Goal: Information Seeking & Learning: Learn about a topic

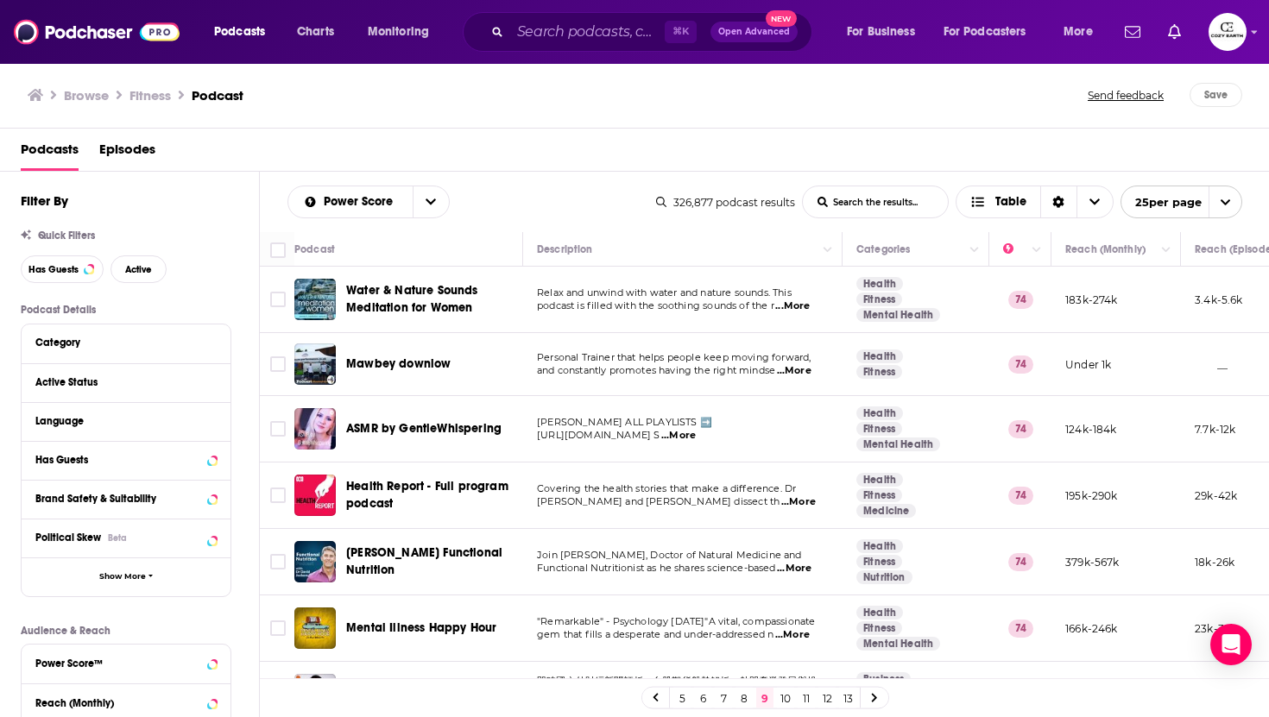
scroll to position [232, 0]
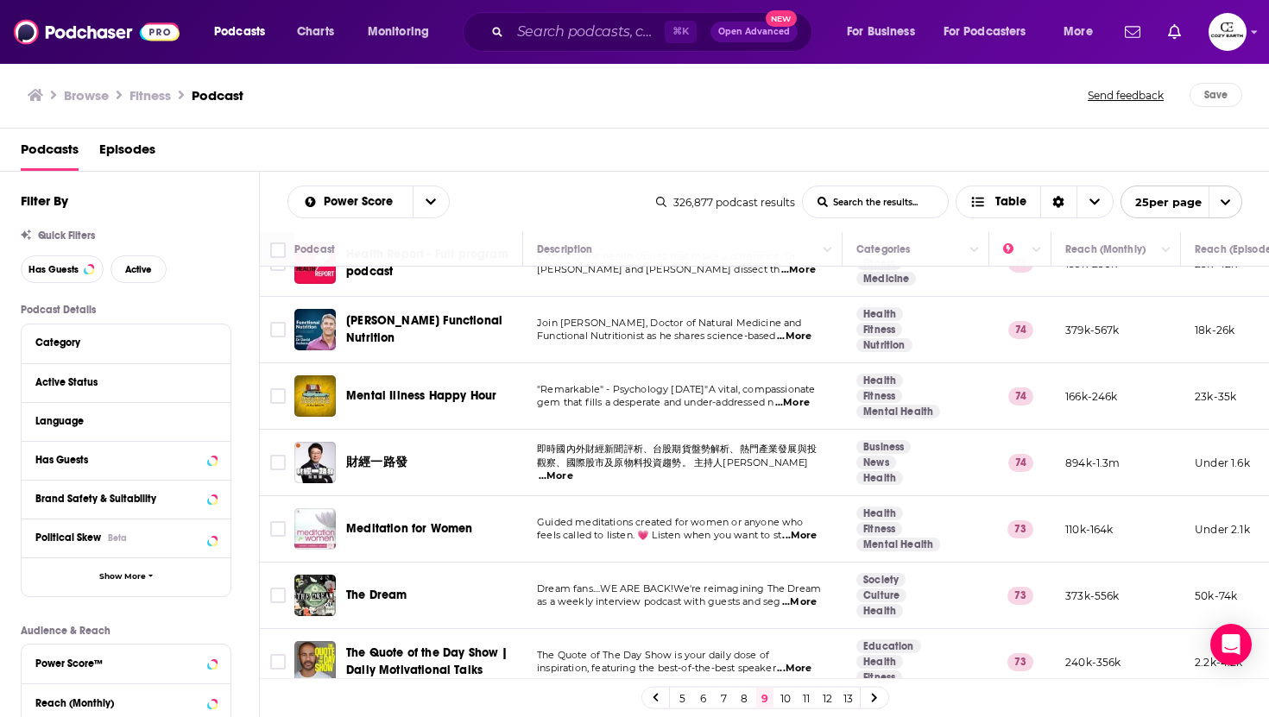
click at [656, 159] on div "Podcasts Episodes" at bounding box center [638, 152] width 1235 height 35
click at [52, 165] on span "Podcasts" at bounding box center [50, 152] width 58 height 35
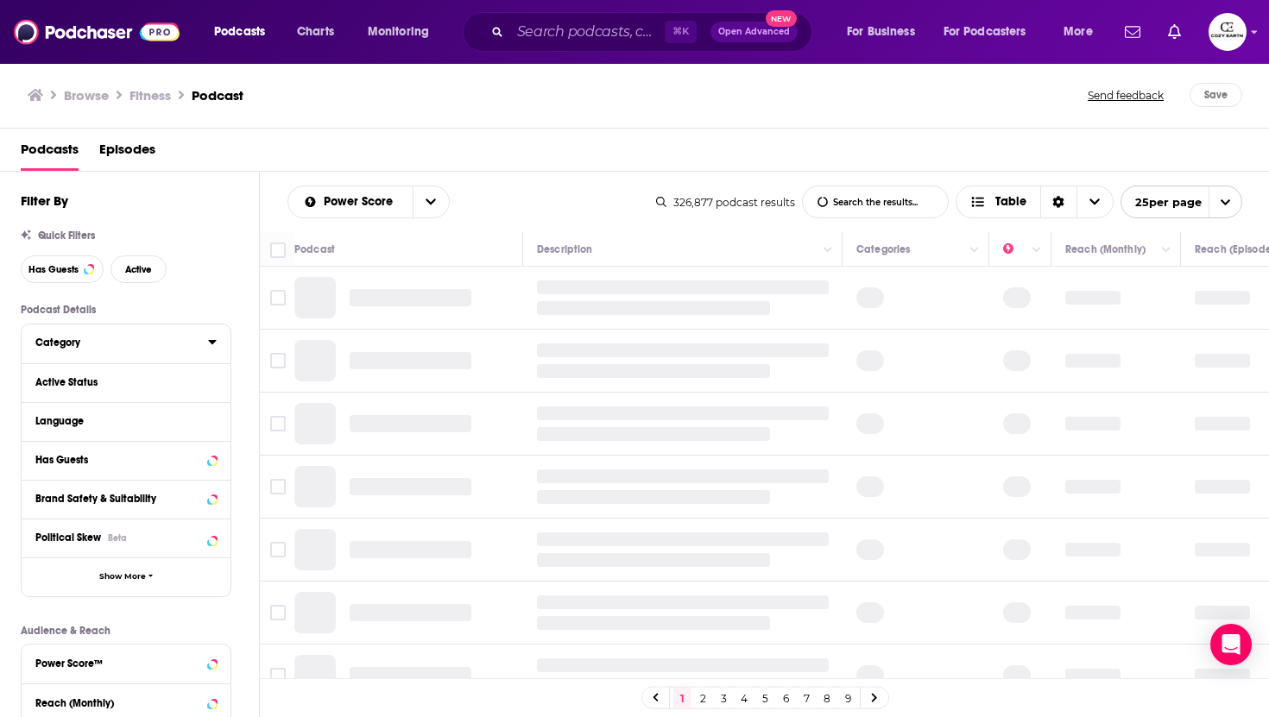
click at [80, 346] on div "Category" at bounding box center [115, 343] width 161 height 12
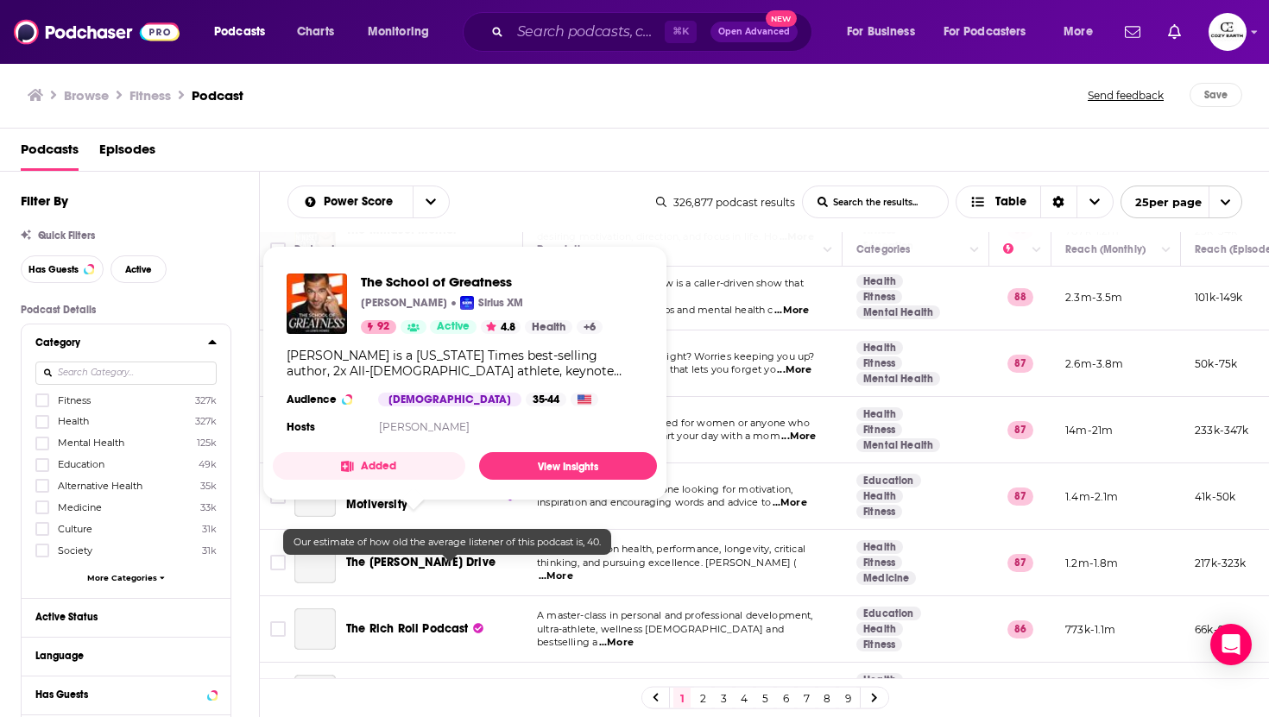
scroll to position [1257, 0]
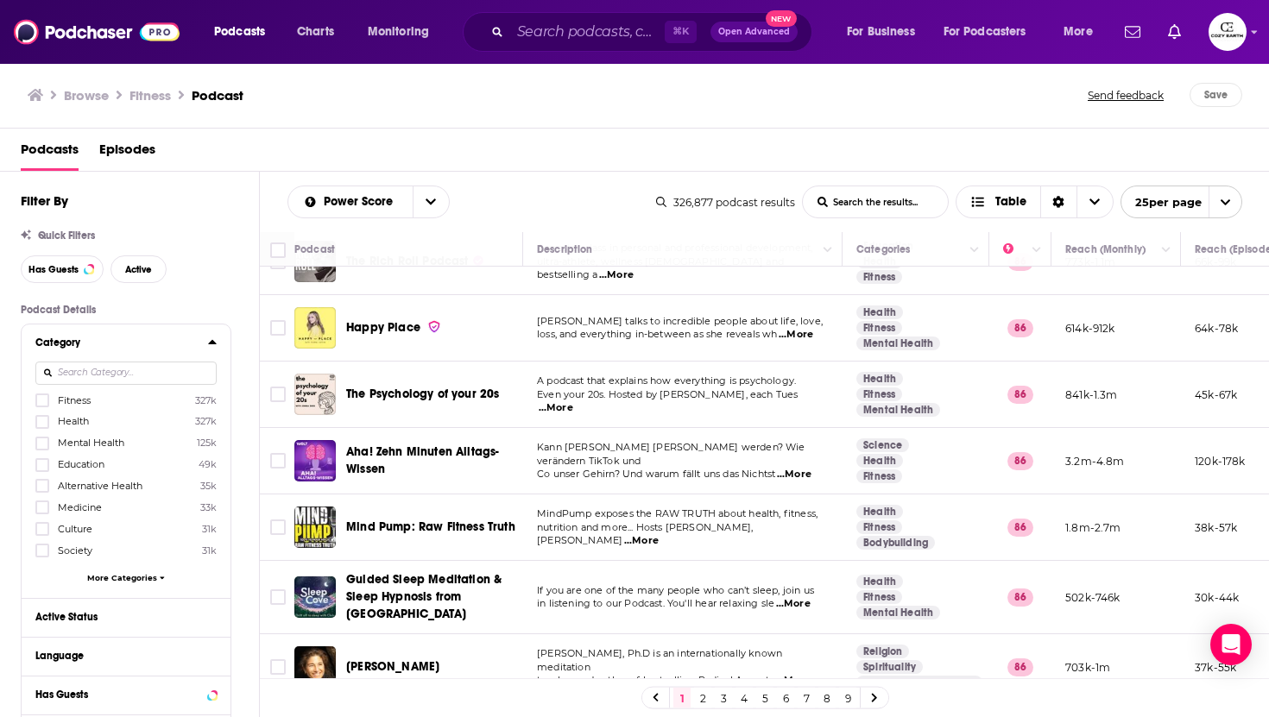
click at [361, 659] on span "[PERSON_NAME]" at bounding box center [392, 666] width 93 height 15
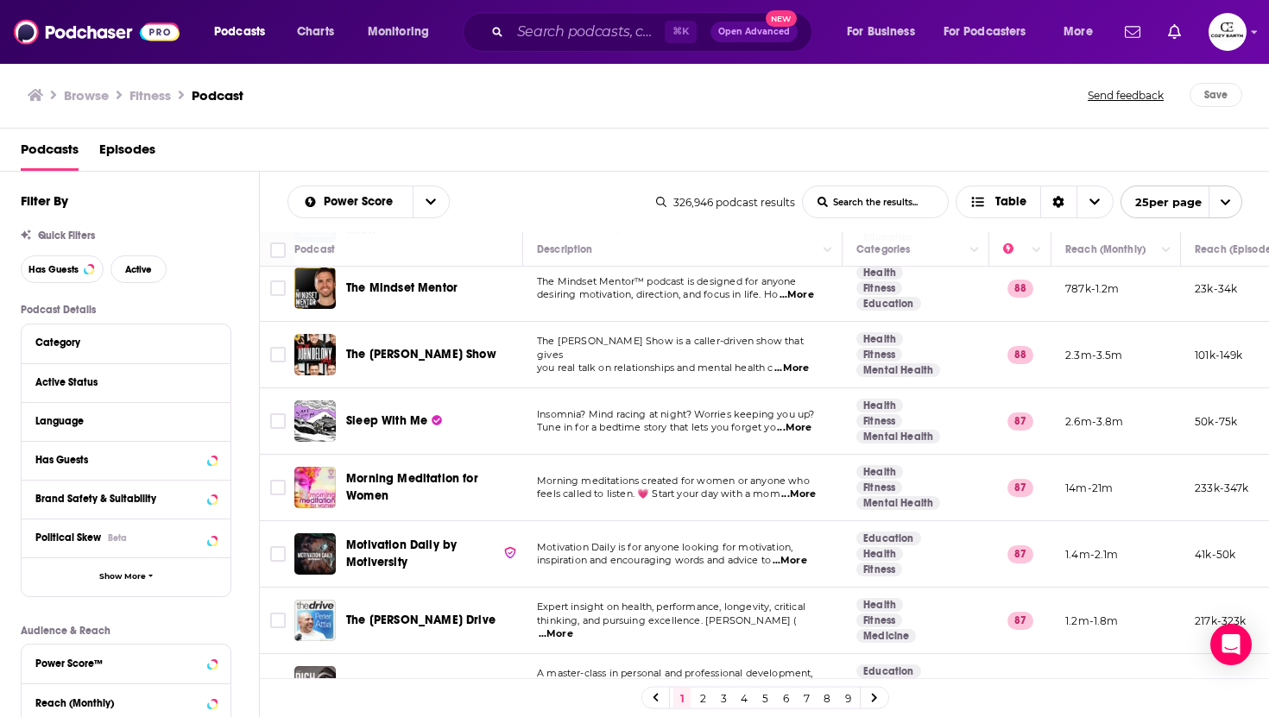
scroll to position [1257, 0]
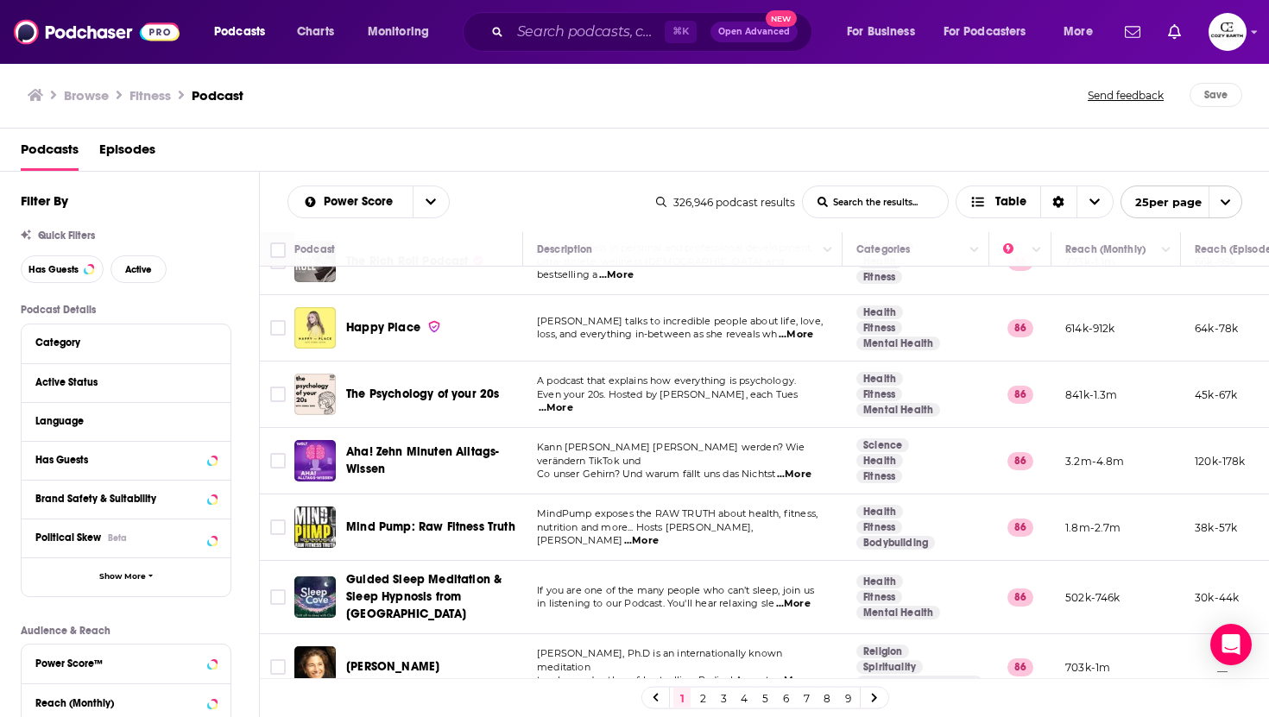
click at [769, 701] on link "5" at bounding box center [764, 698] width 17 height 21
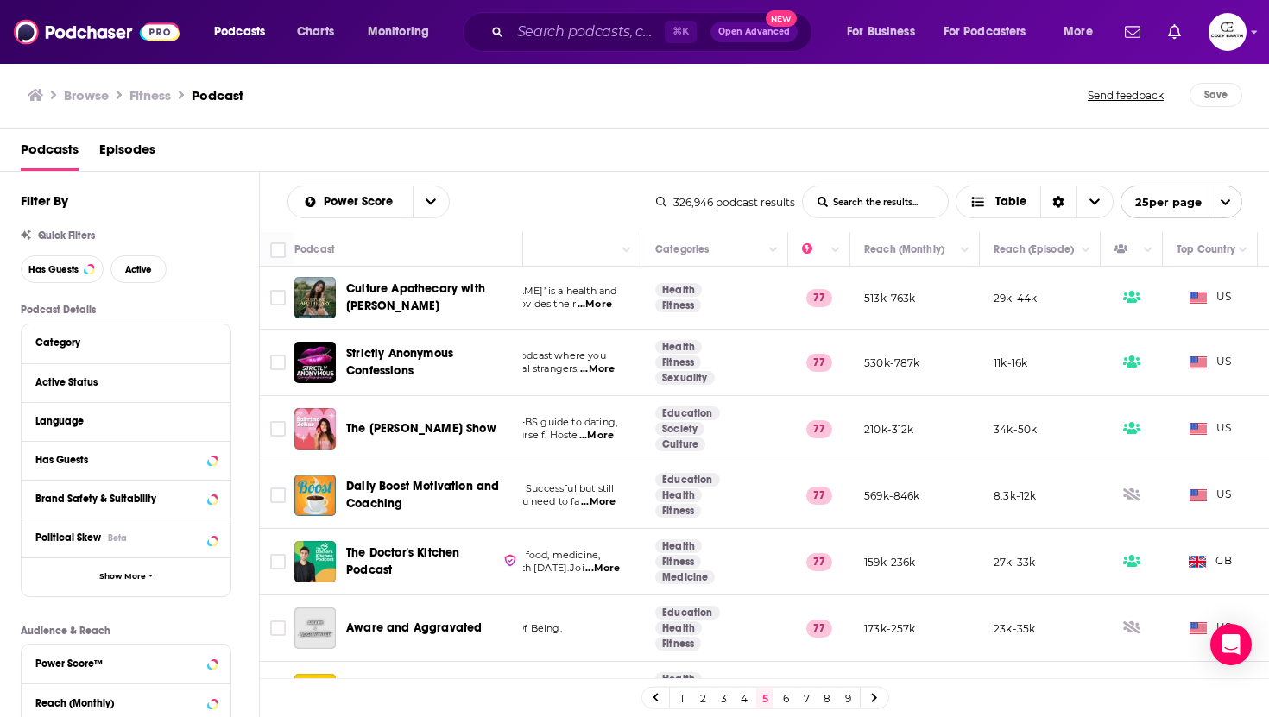
scroll to position [0, 288]
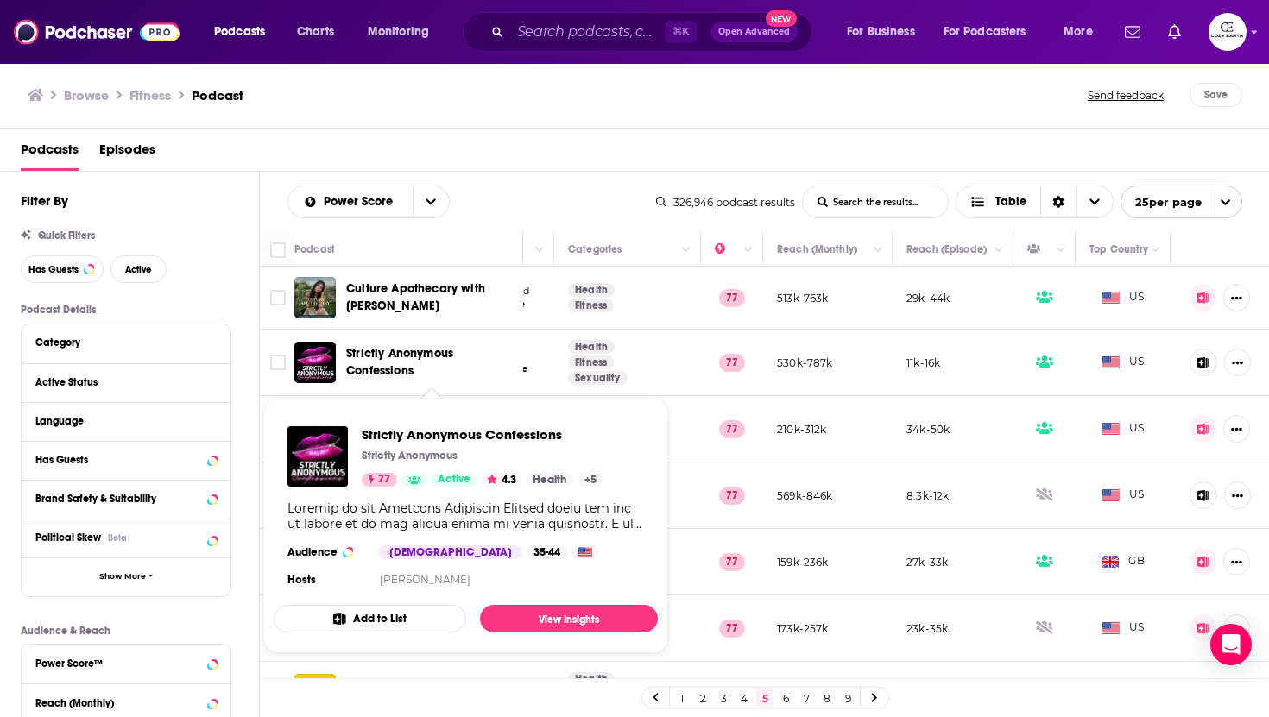
click at [412, 349] on span "Strictly Anonymous Confessions" at bounding box center [399, 362] width 107 height 32
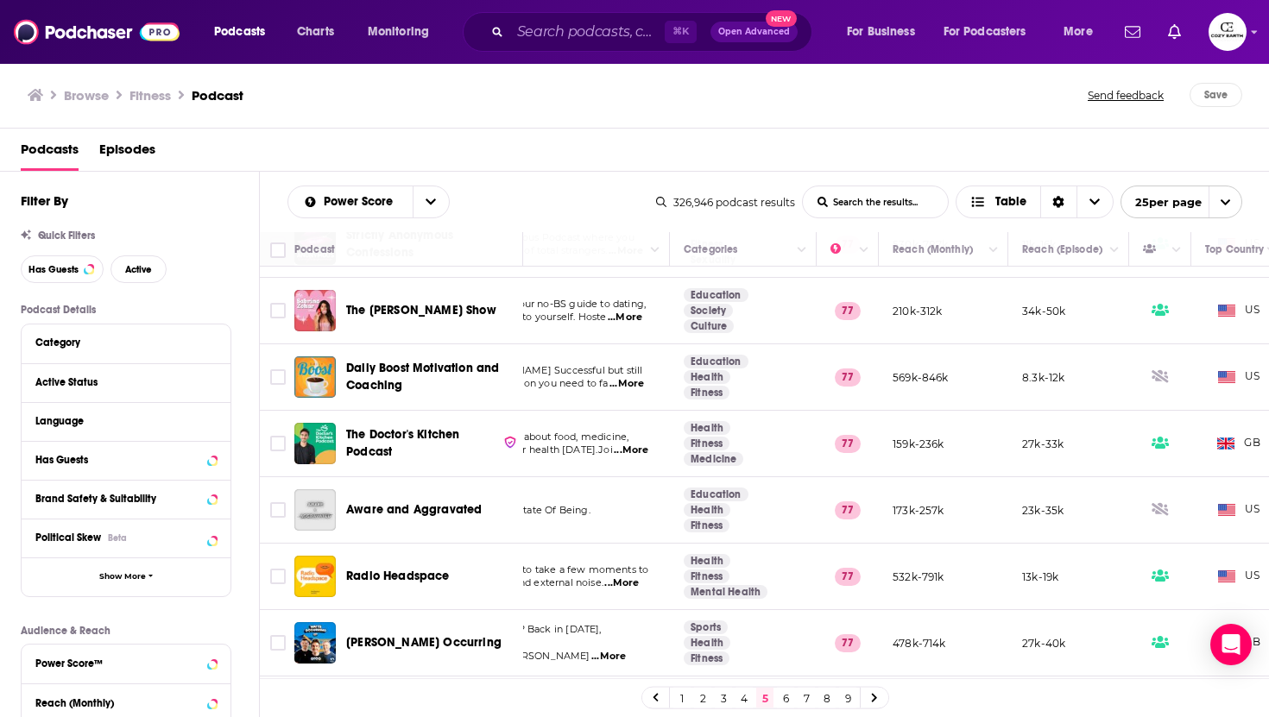
scroll to position [118, 288]
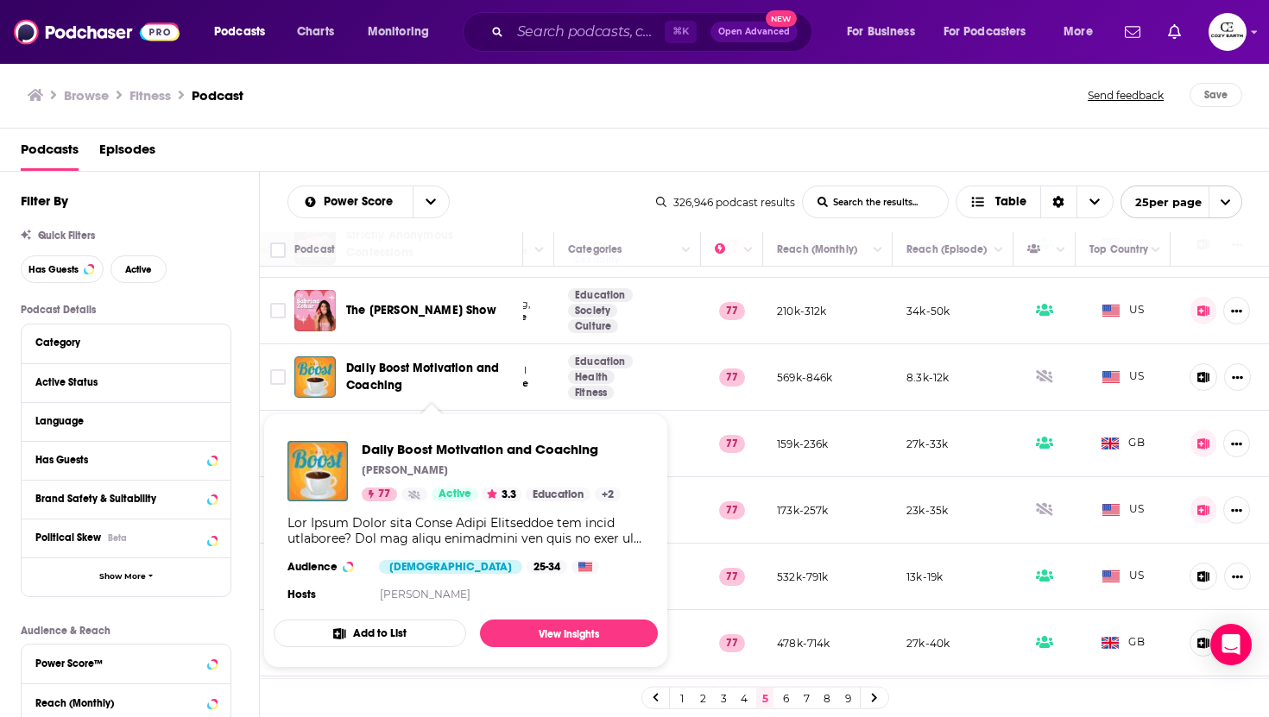
click at [455, 375] on span "Daily Boost Motivation and Coaching" at bounding box center [422, 377] width 153 height 32
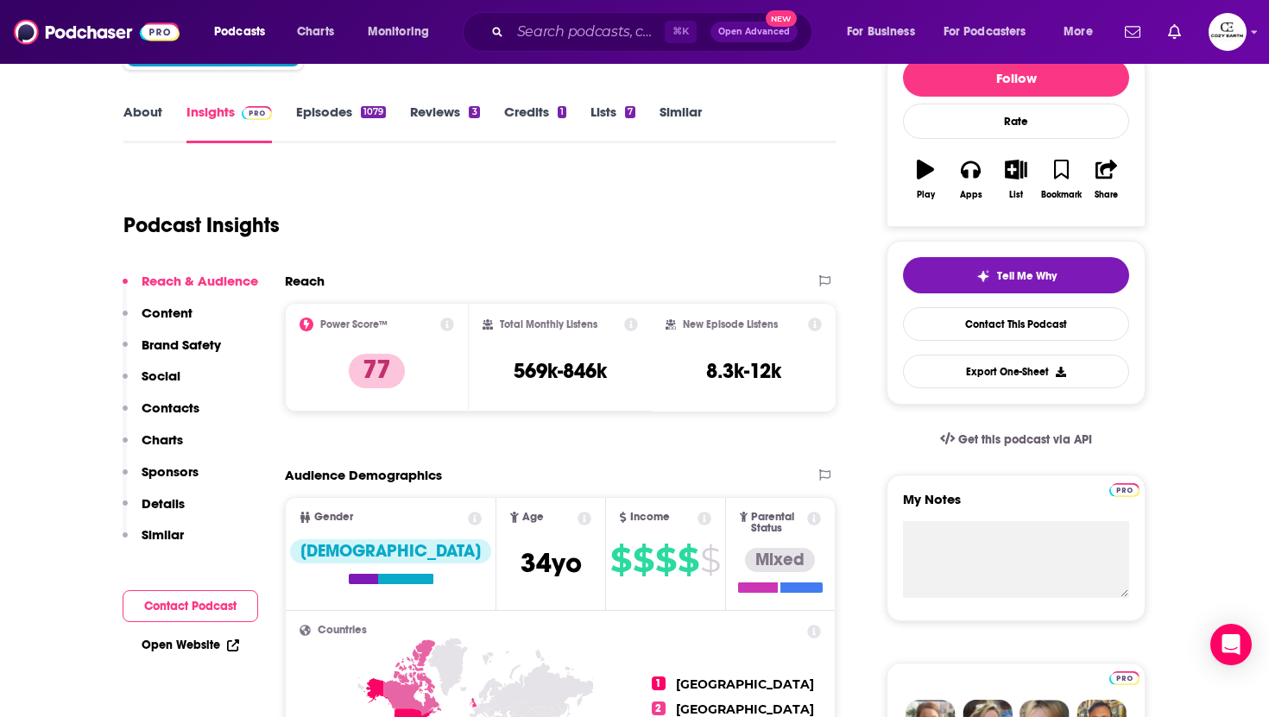
scroll to position [226, 0]
click at [992, 277] on div "Tell Me Why" at bounding box center [1016, 275] width 80 height 14
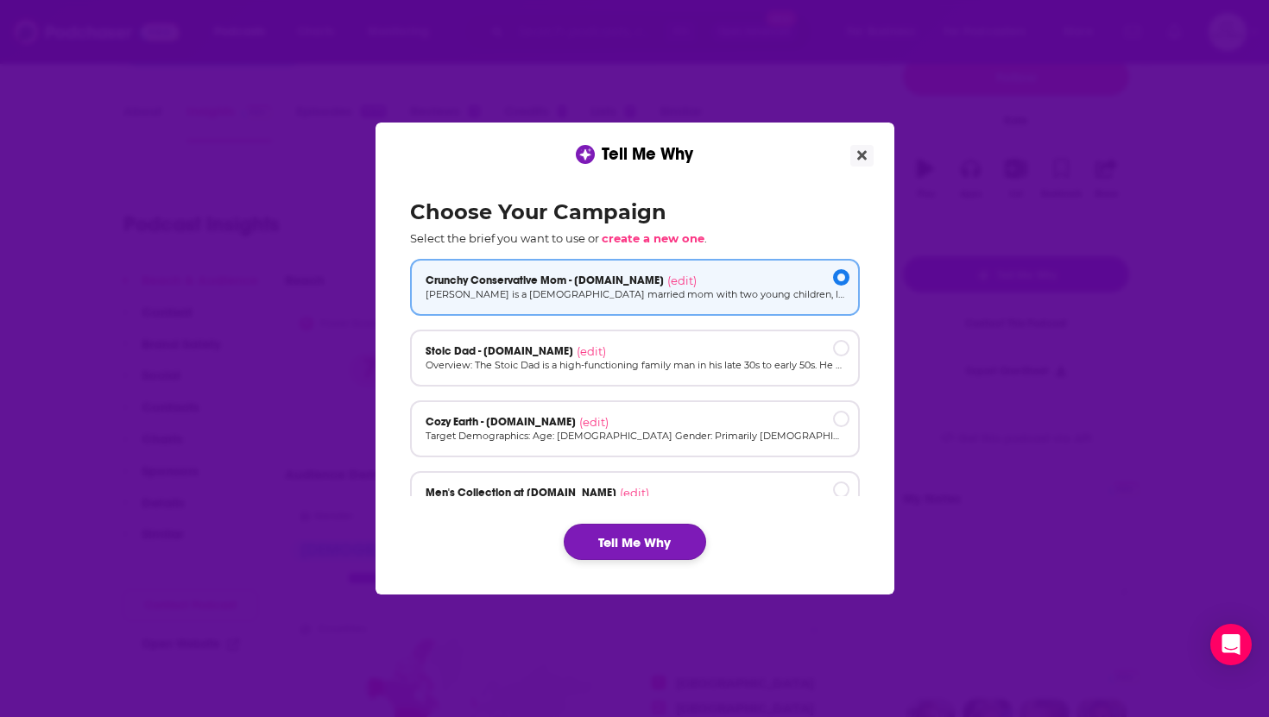
click at [657, 546] on button "Tell Me Why" at bounding box center [635, 542] width 142 height 36
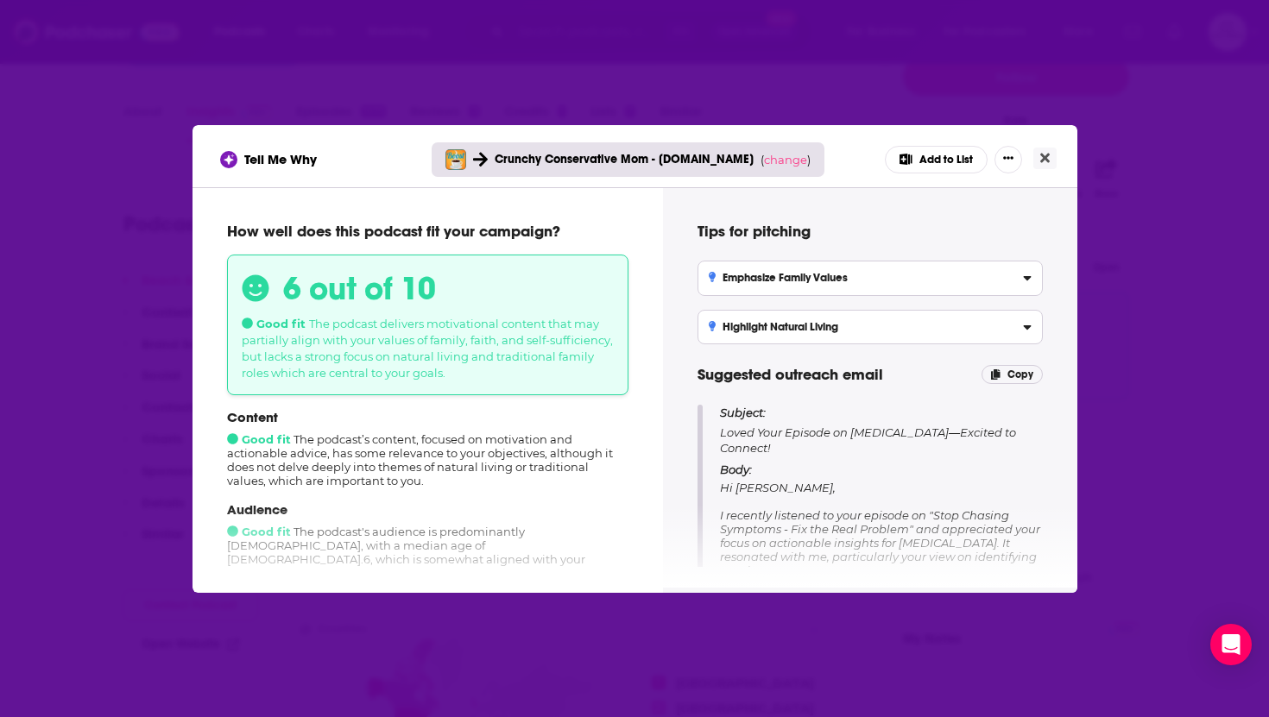
click at [1149, 182] on div "Tell Me Why Crunchy Conservative Mom - [DOMAIN_NAME] ( change ) Add to List How…" at bounding box center [634, 358] width 1269 height 717
click at [1049, 160] on button "Close" at bounding box center [1044, 159] width 23 height 22
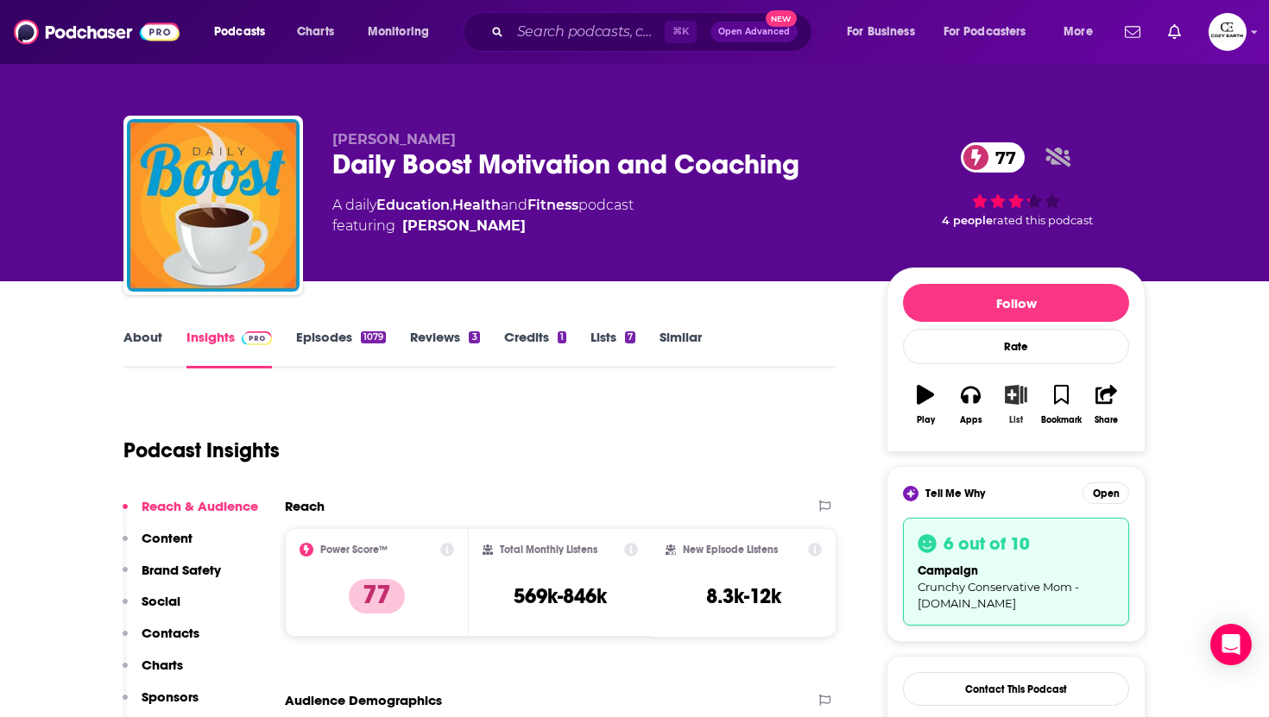
click at [1006, 393] on icon "button" at bounding box center [1016, 394] width 22 height 19
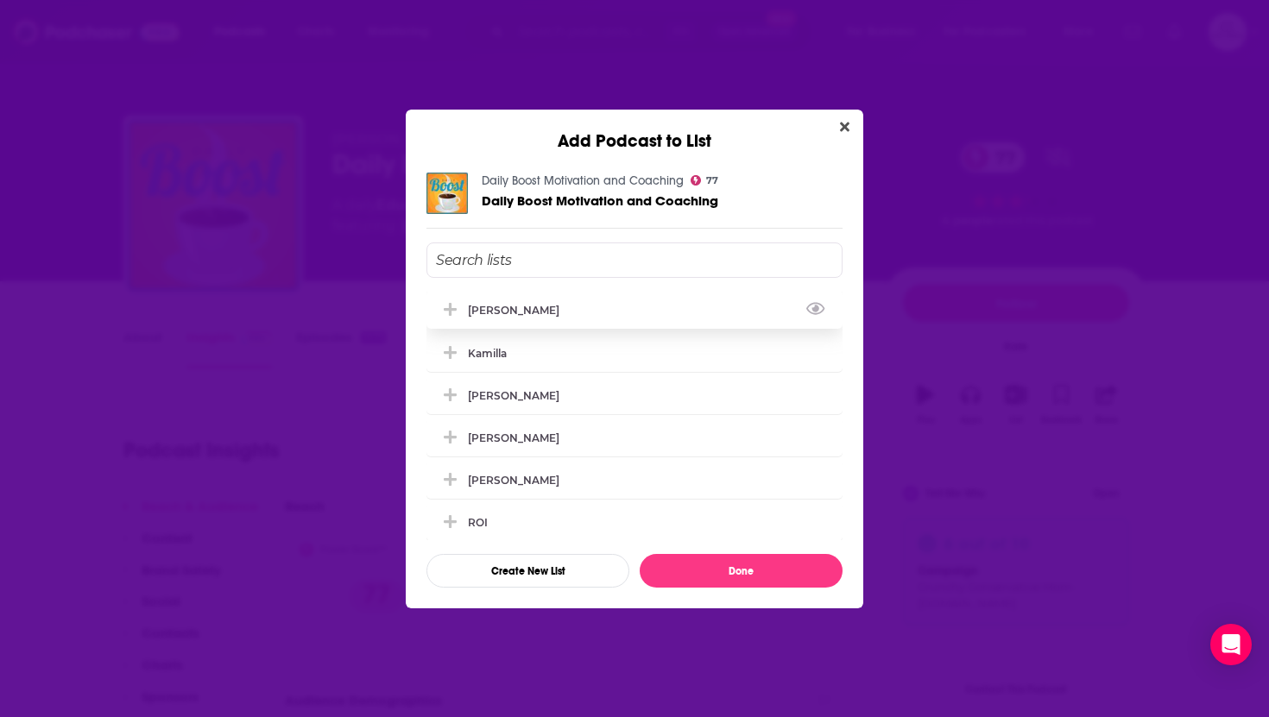
click at [659, 316] on div "[PERSON_NAME]" at bounding box center [634, 310] width 416 height 38
click at [754, 577] on button "Done" at bounding box center [740, 571] width 203 height 34
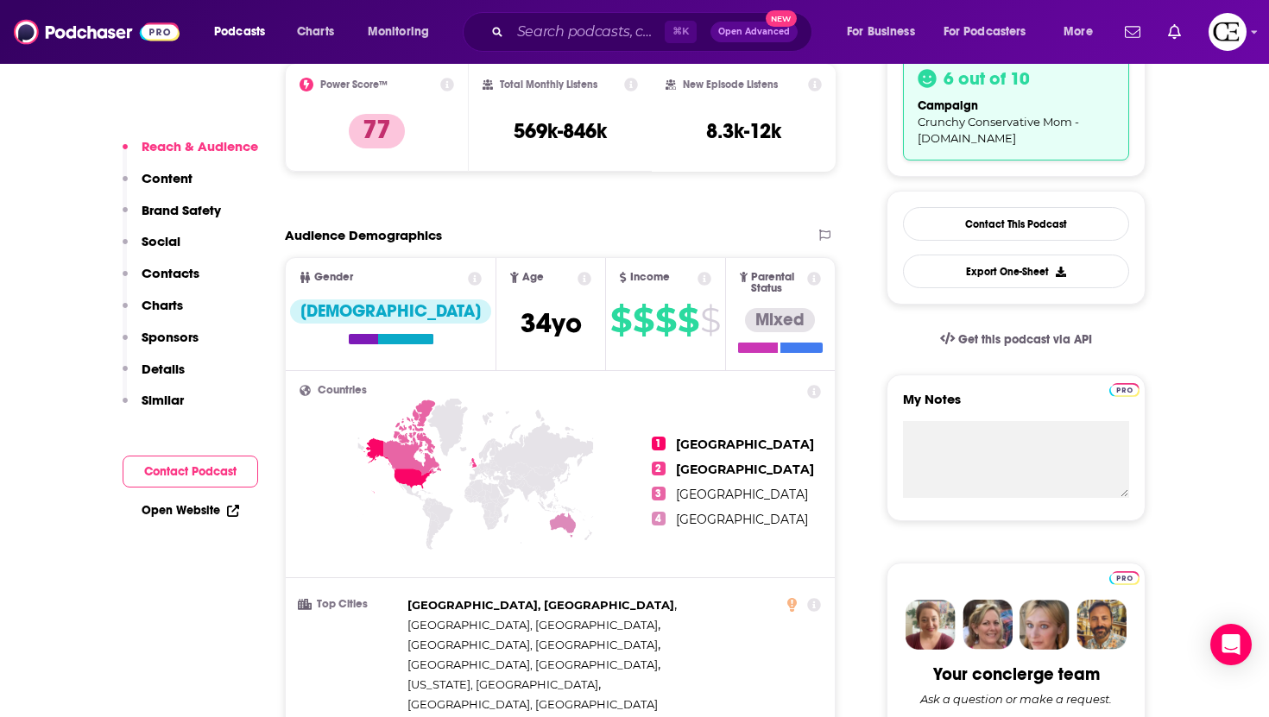
scroll to position [468, 0]
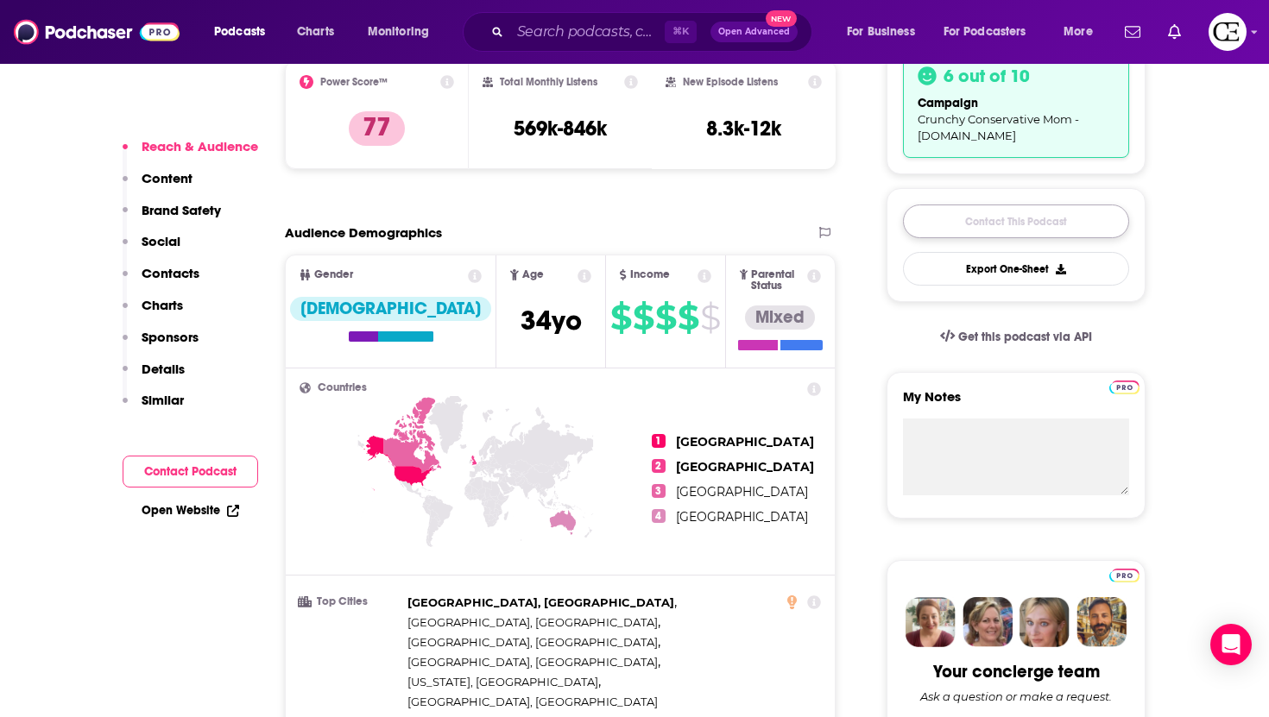
click at [1012, 216] on link "Contact This Podcast" at bounding box center [1016, 222] width 226 height 34
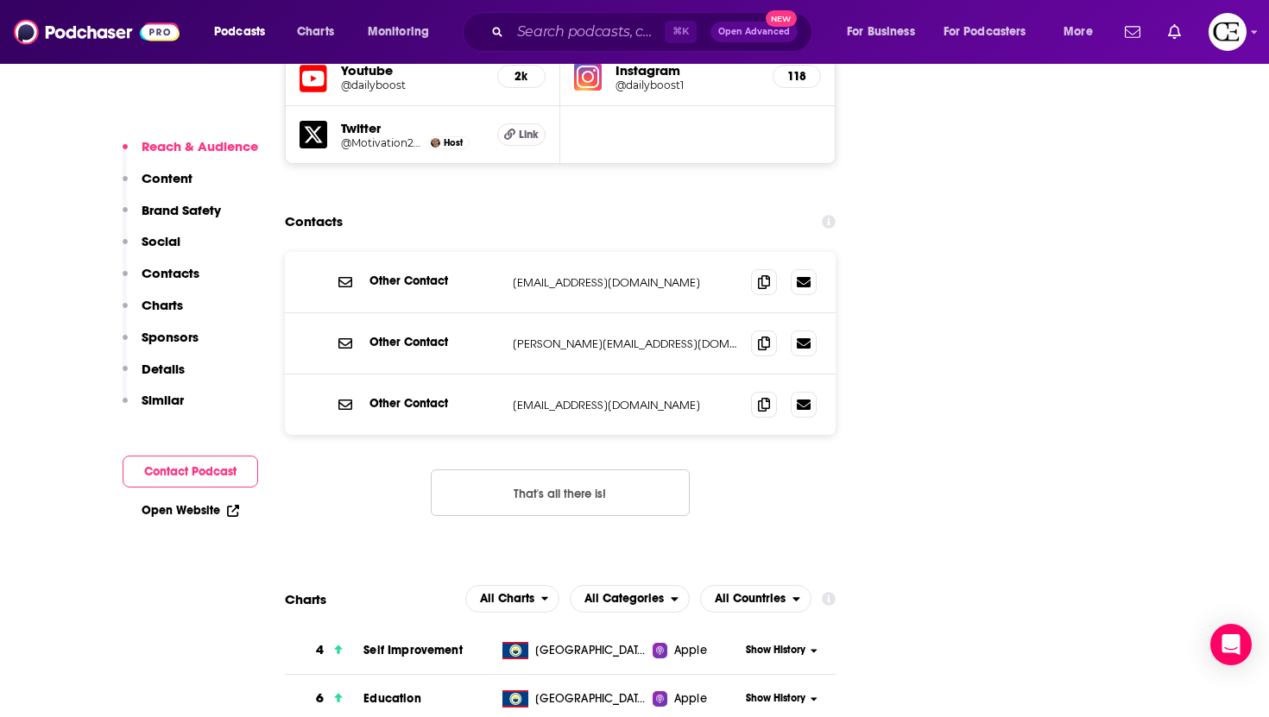
scroll to position [2107, 0]
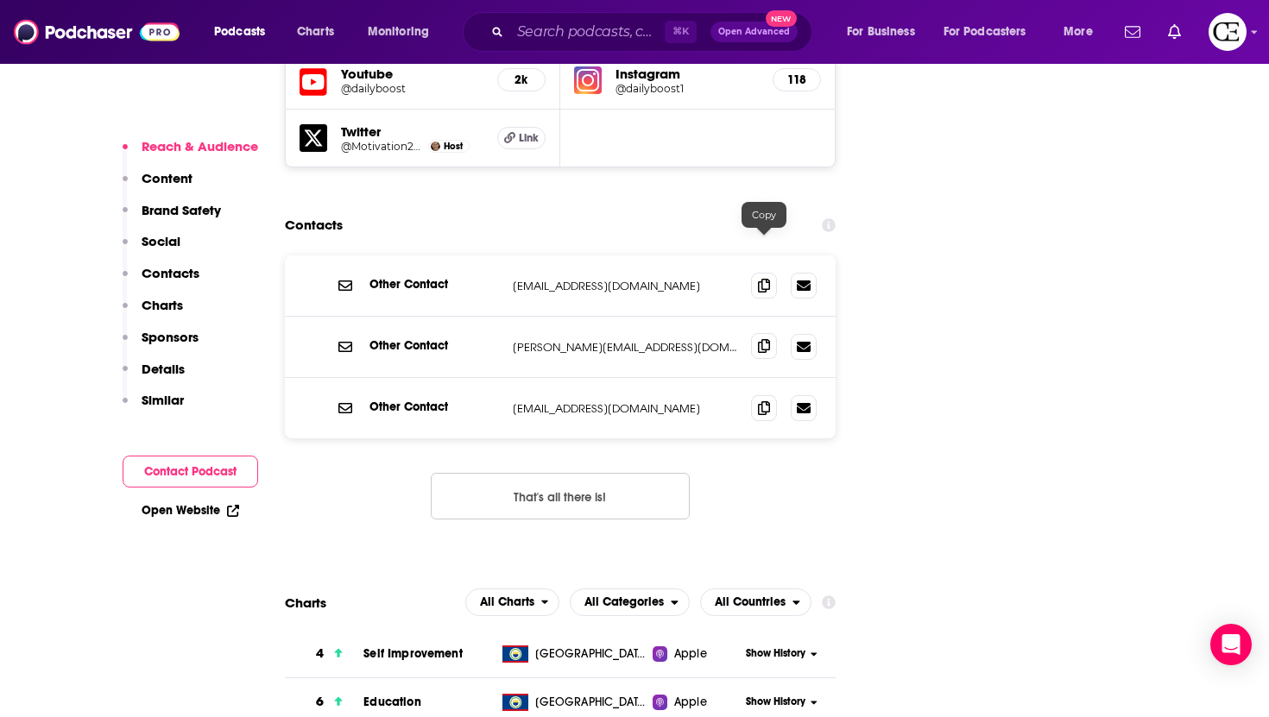
click at [767, 339] on icon at bounding box center [764, 346] width 12 height 14
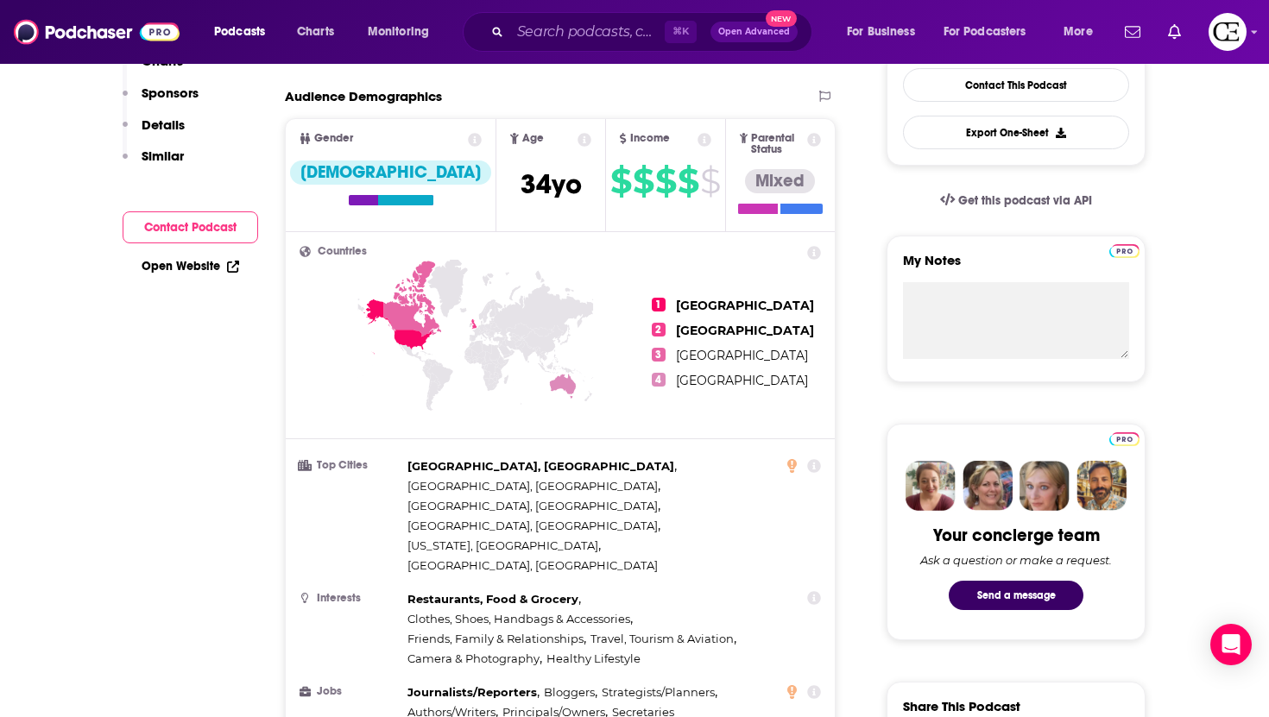
scroll to position [0, 0]
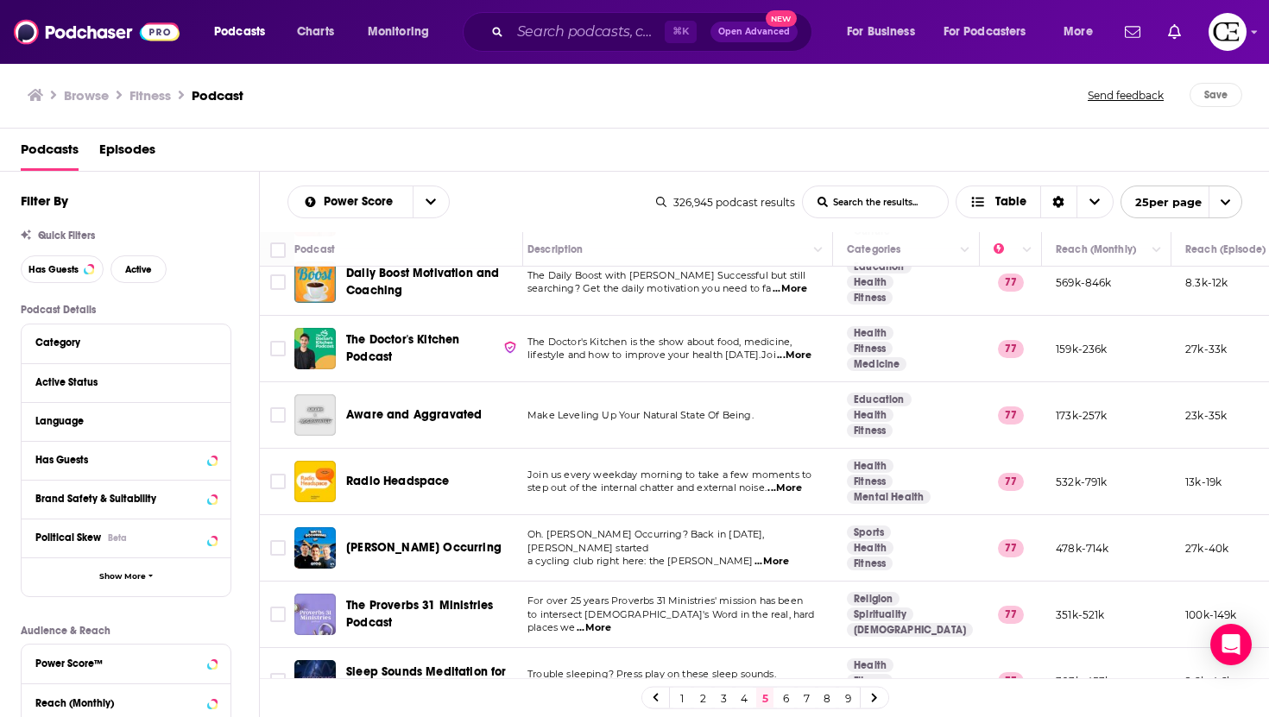
scroll to position [213, 288]
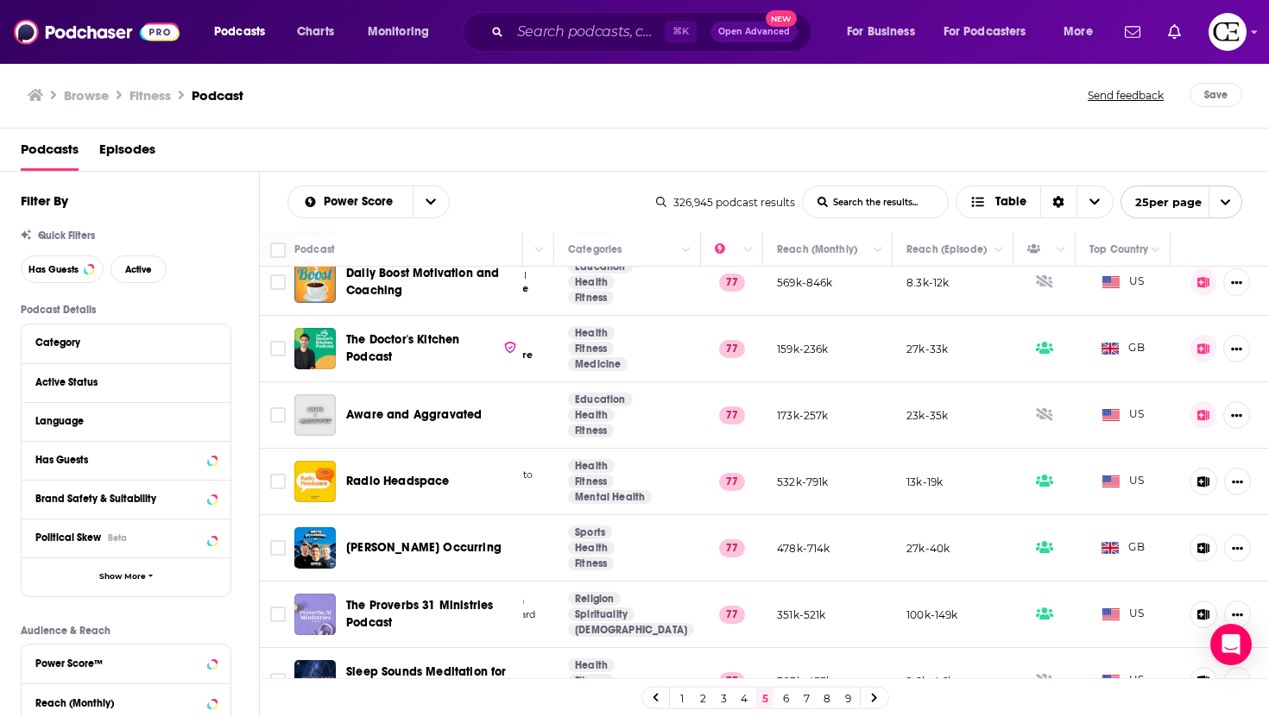
click at [432, 485] on div "Podcasts Charts Monitoring ⌘ K Open Advanced New For Business For Podcasters Mo…" at bounding box center [634, 358] width 1269 height 717
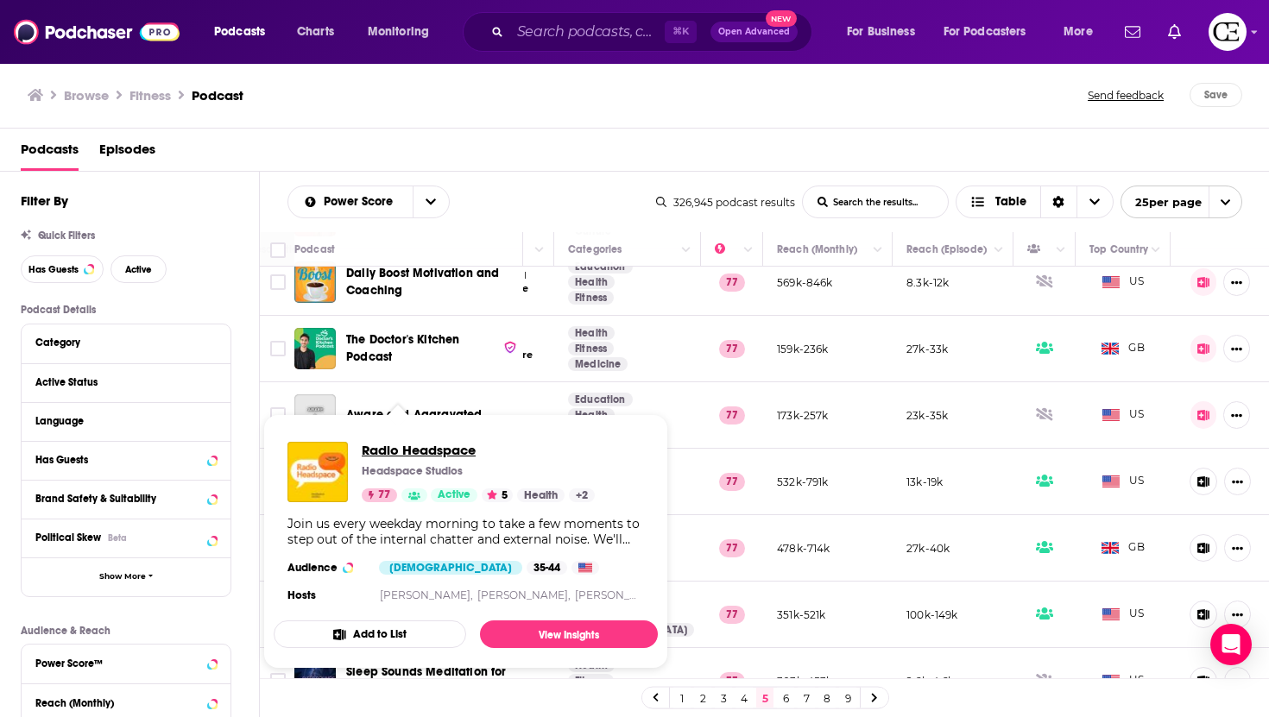
click at [432, 452] on span "Radio Headspace" at bounding box center [478, 450] width 233 height 16
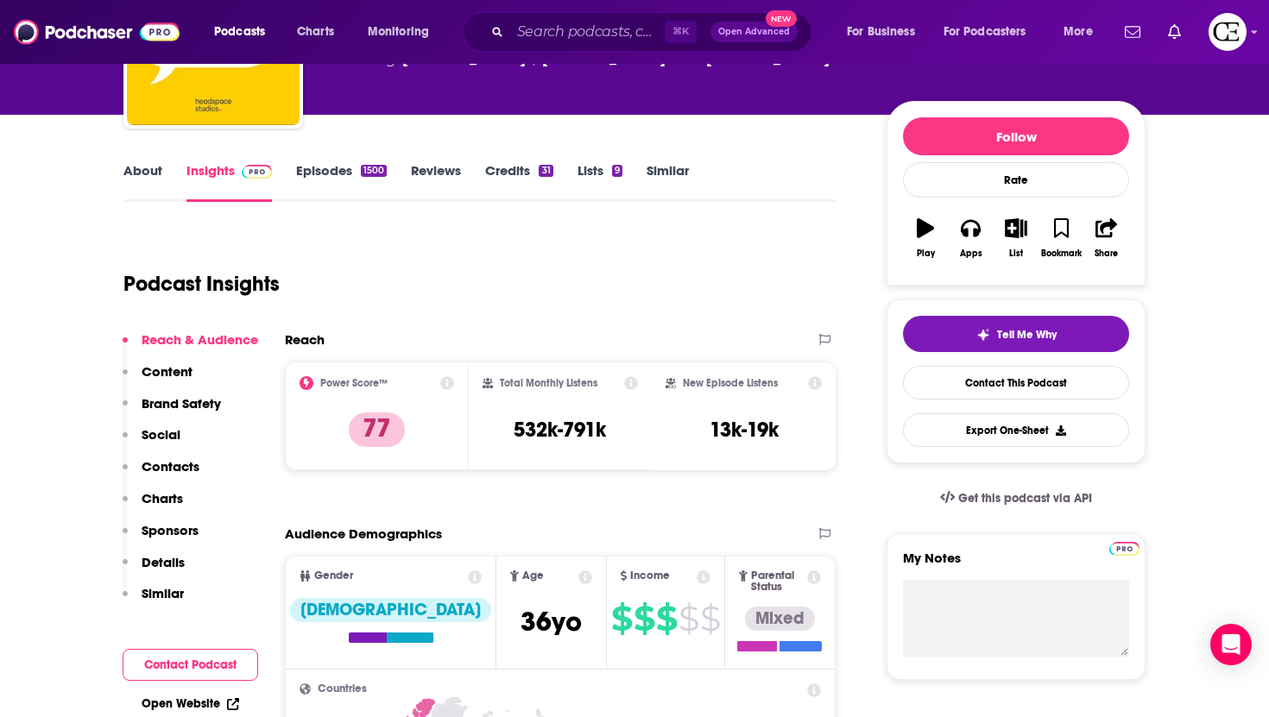
click at [186, 377] on p "Content" at bounding box center [167, 371] width 51 height 16
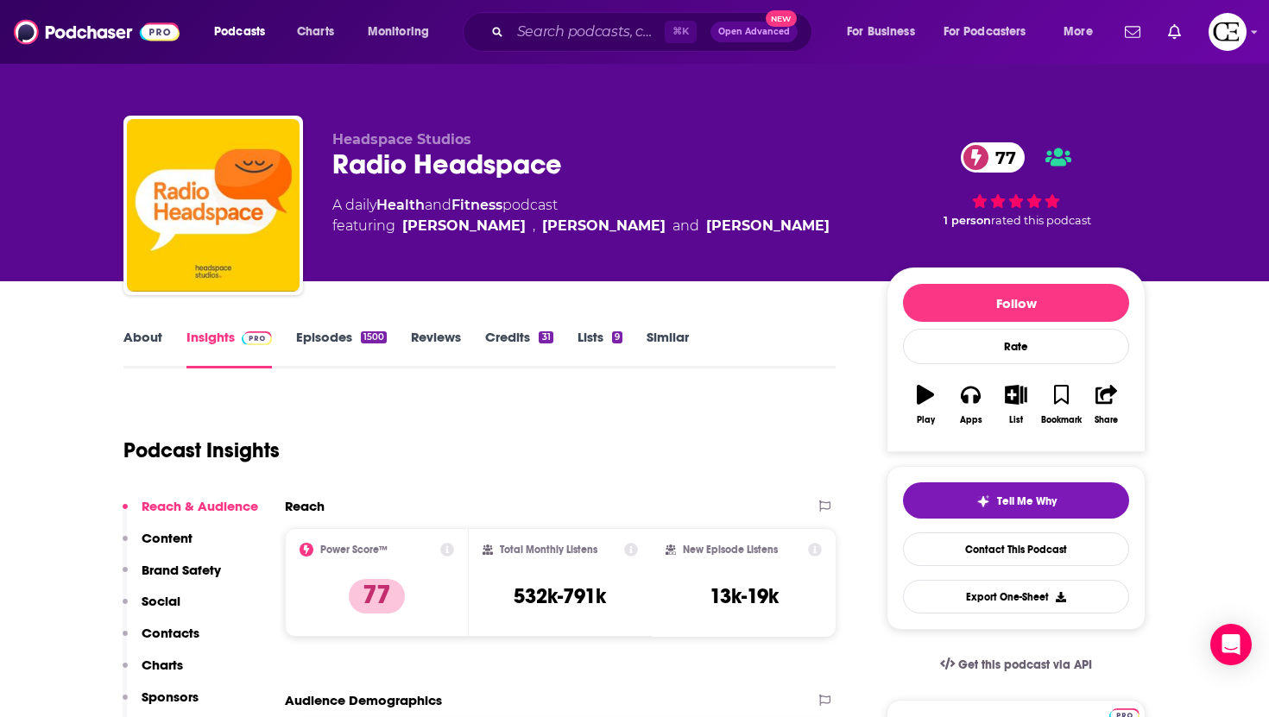
click at [148, 349] on link "About" at bounding box center [142, 349] width 39 height 40
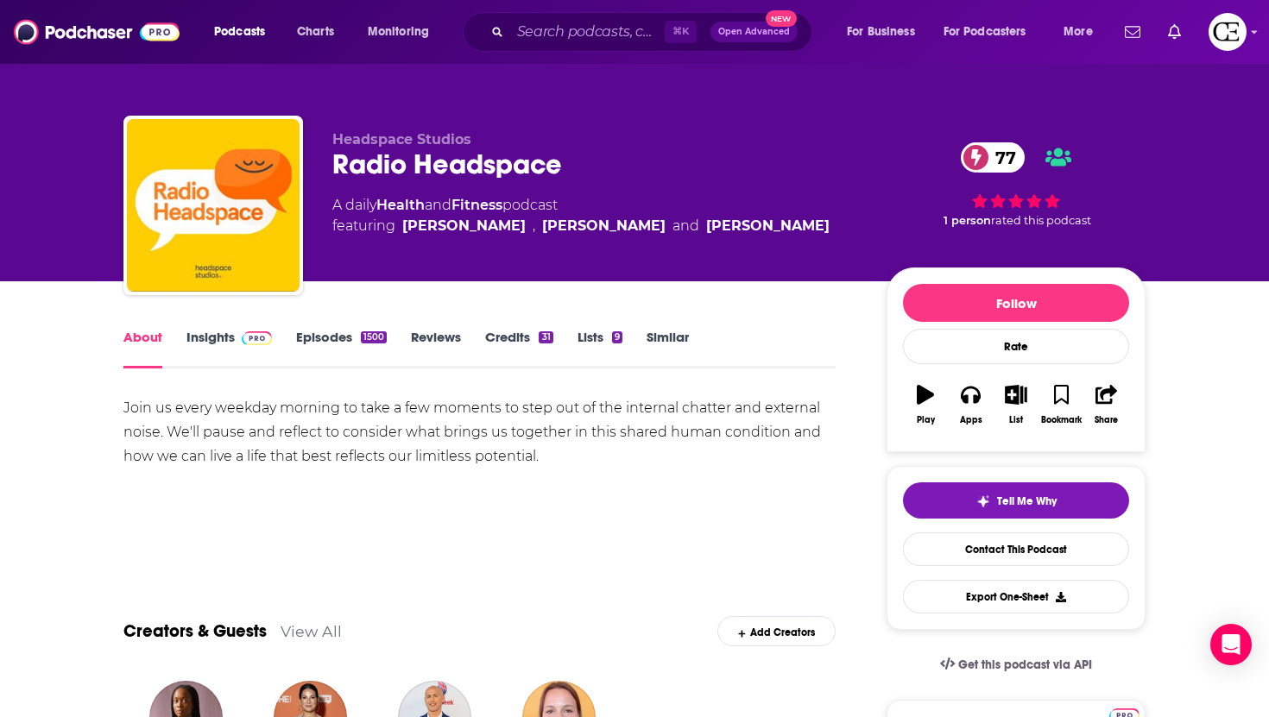
click at [243, 342] on img at bounding box center [257, 338] width 30 height 14
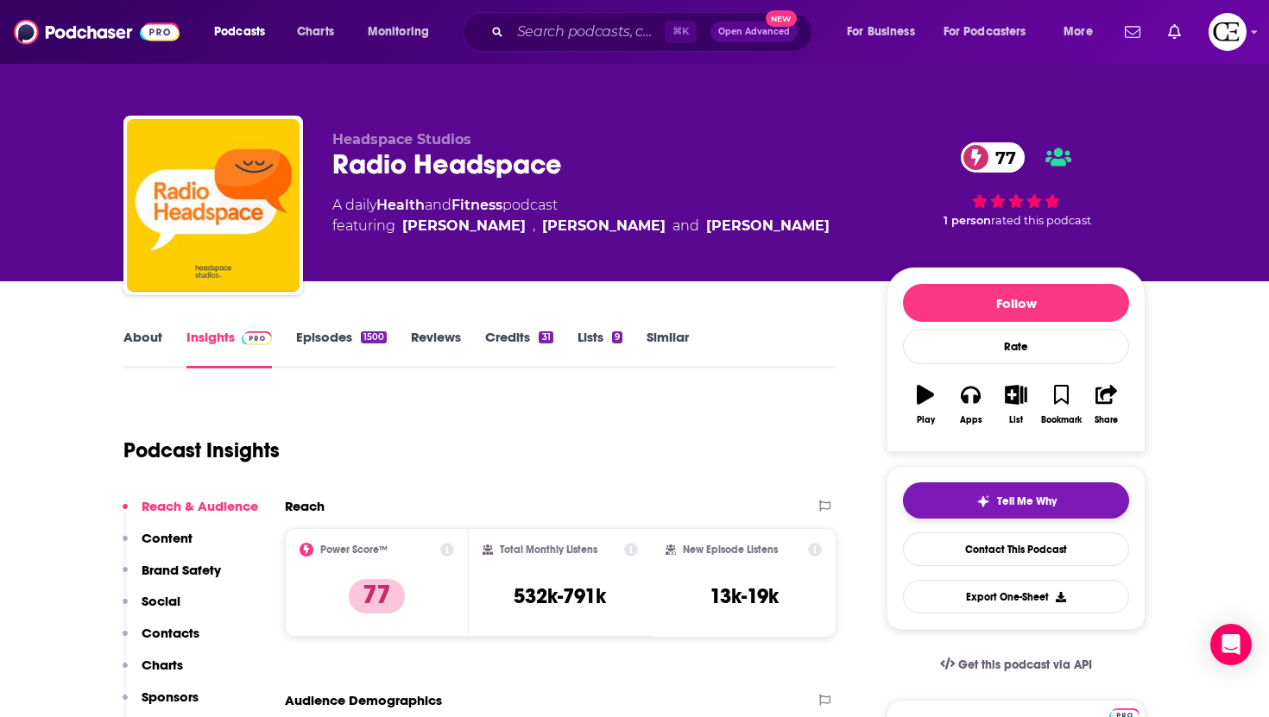
click at [925, 494] on button "Tell Me Why" at bounding box center [1016, 500] width 226 height 36
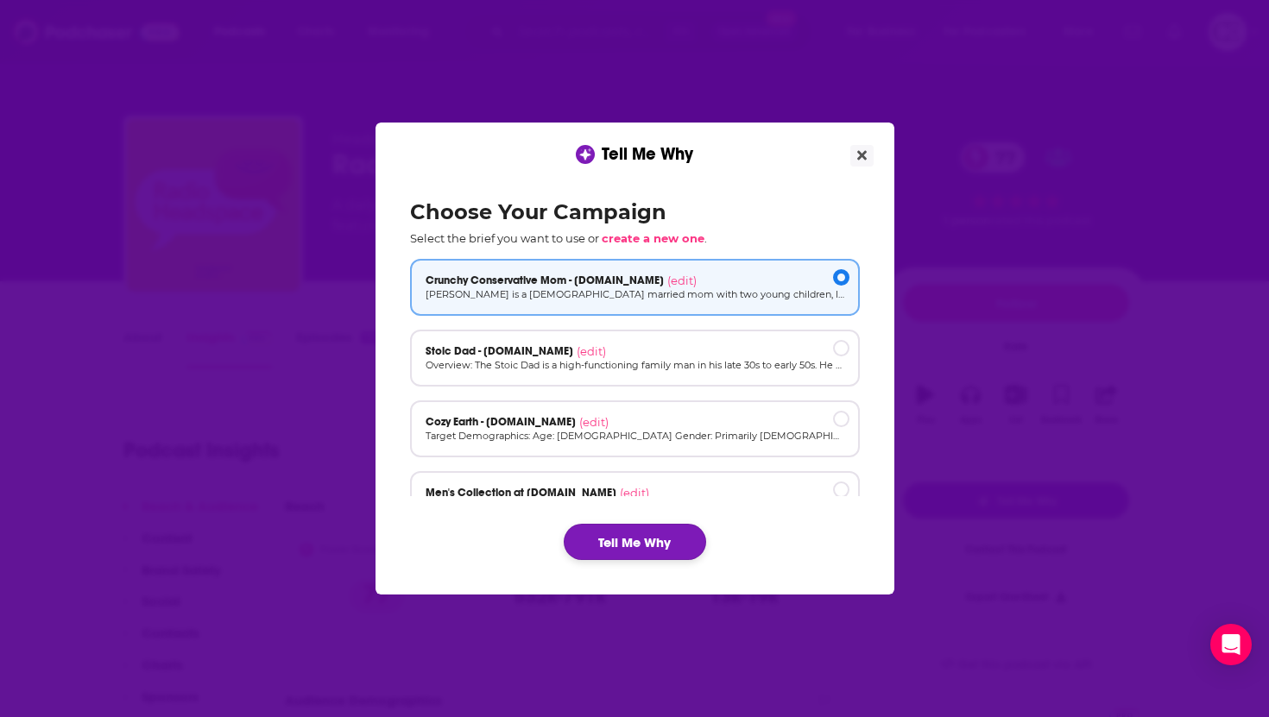
click at [675, 524] on button "Tell Me Why" at bounding box center [635, 542] width 142 height 36
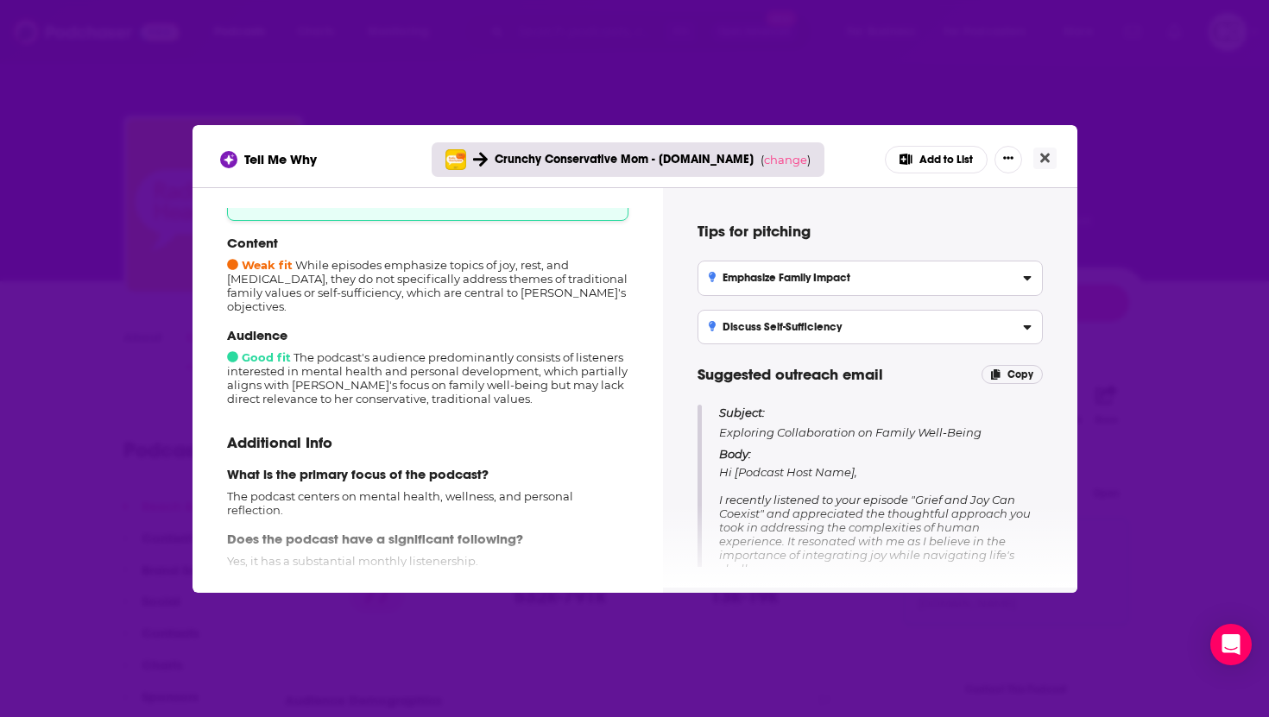
scroll to position [230, 0]
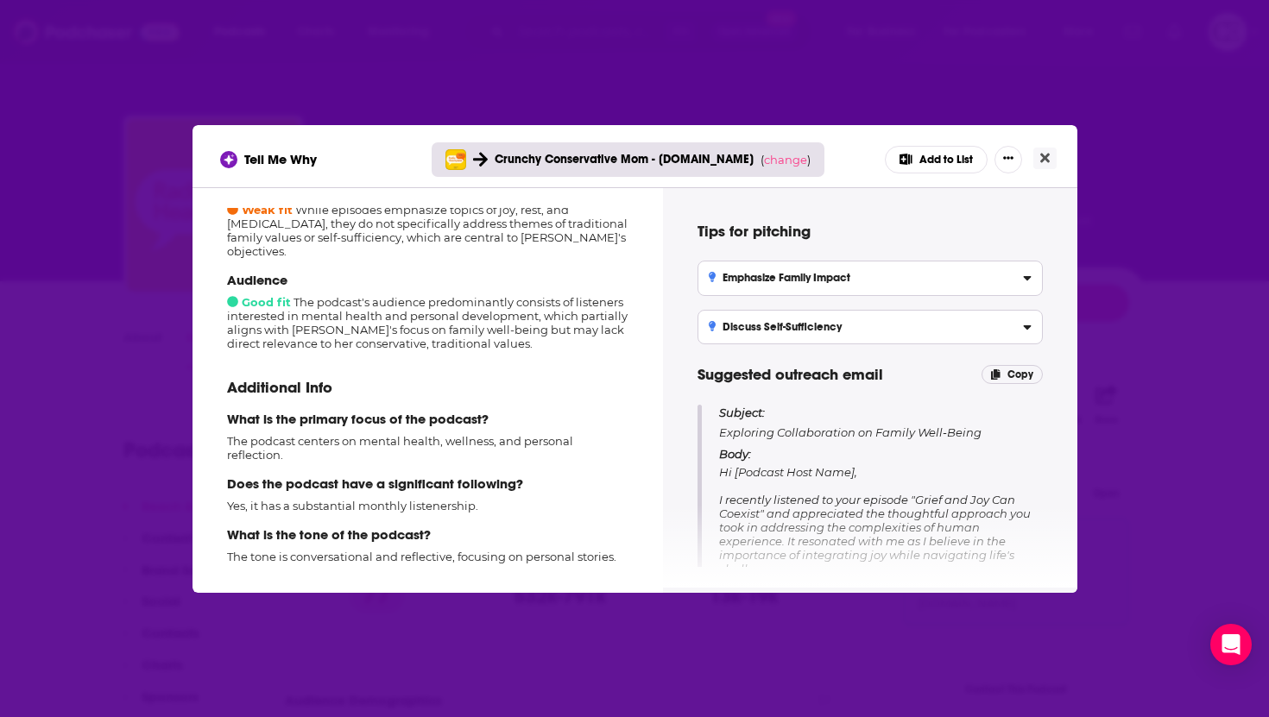
click at [1099, 265] on div "Tell Me Why Crunchy Conservative Mom - [DOMAIN_NAME] ( change ) Add to List How…" at bounding box center [634, 358] width 1269 height 717
click at [1072, 165] on div "Tell Me Why Crunchy Conservative Mom - [DOMAIN_NAME] ( change ) Add to List" at bounding box center [634, 156] width 885 height 62
click at [1045, 165] on button "Close" at bounding box center [1044, 159] width 23 height 22
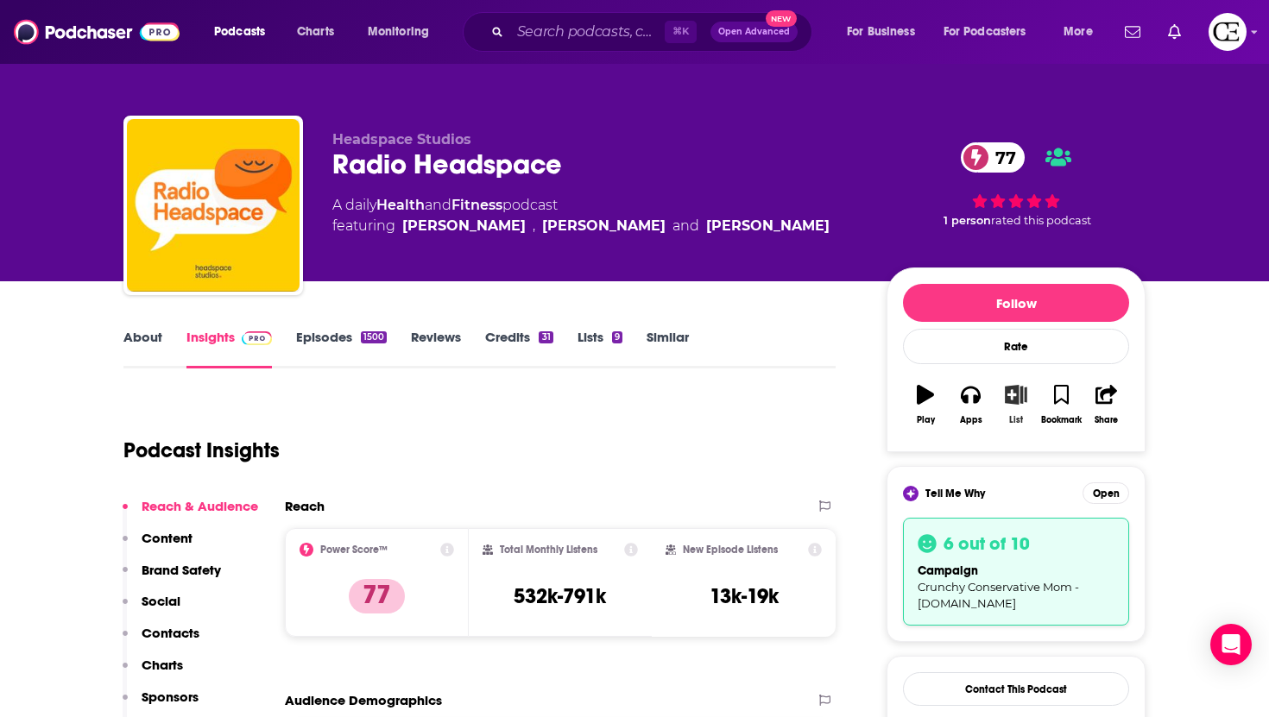
click at [1018, 390] on icon "button" at bounding box center [1016, 394] width 22 height 19
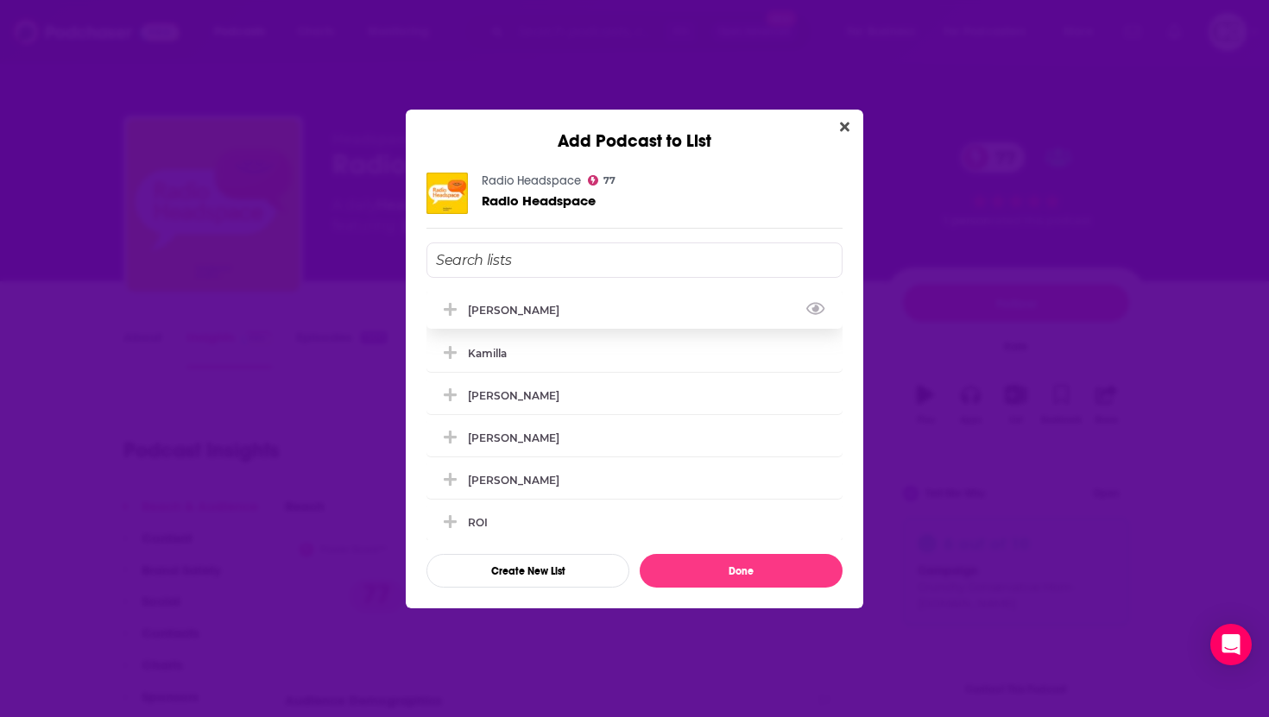
click at [550, 315] on div "[PERSON_NAME]" at bounding box center [634, 310] width 416 height 38
click at [713, 570] on button "Done" at bounding box center [740, 571] width 203 height 34
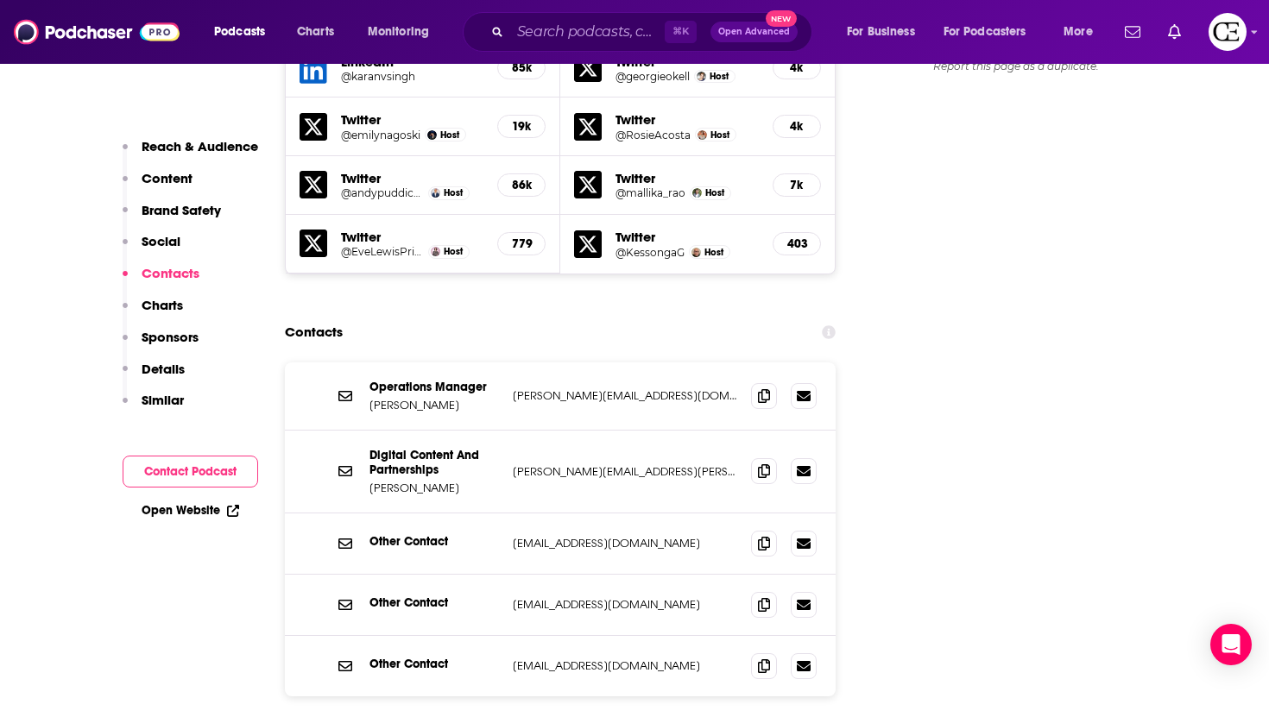
scroll to position [2179, 0]
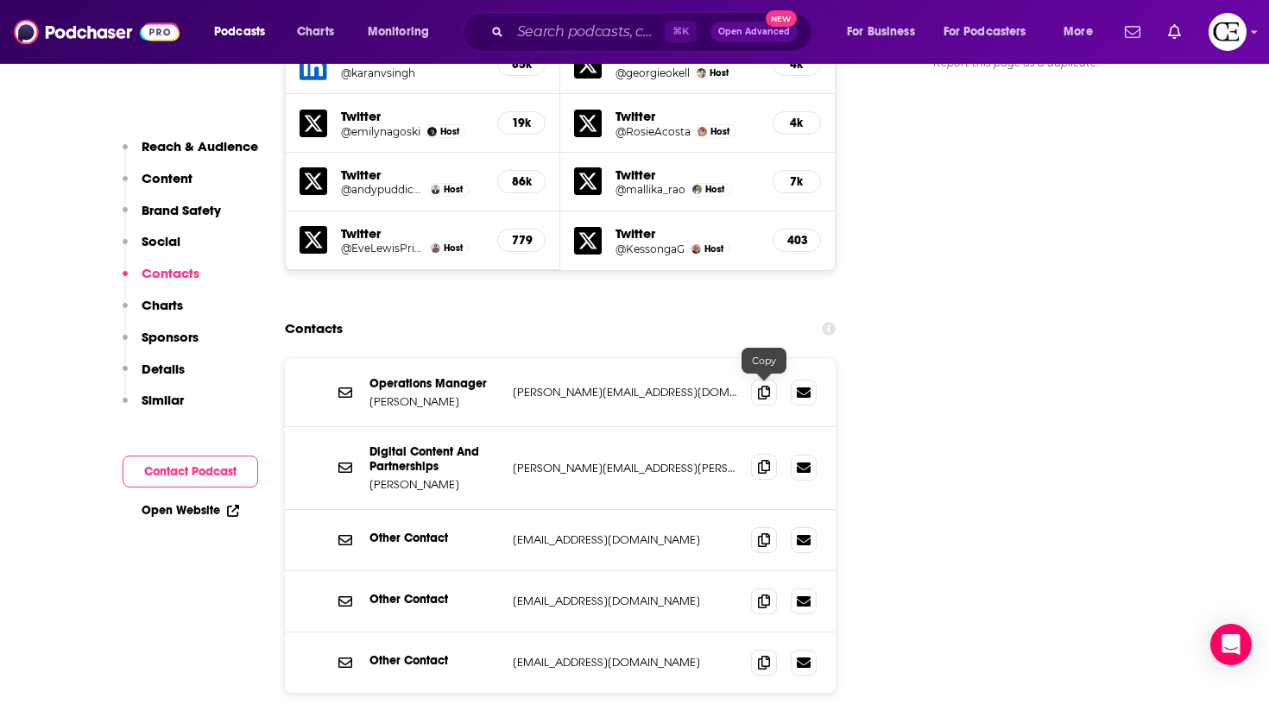
click at [765, 460] on icon at bounding box center [764, 467] width 12 height 14
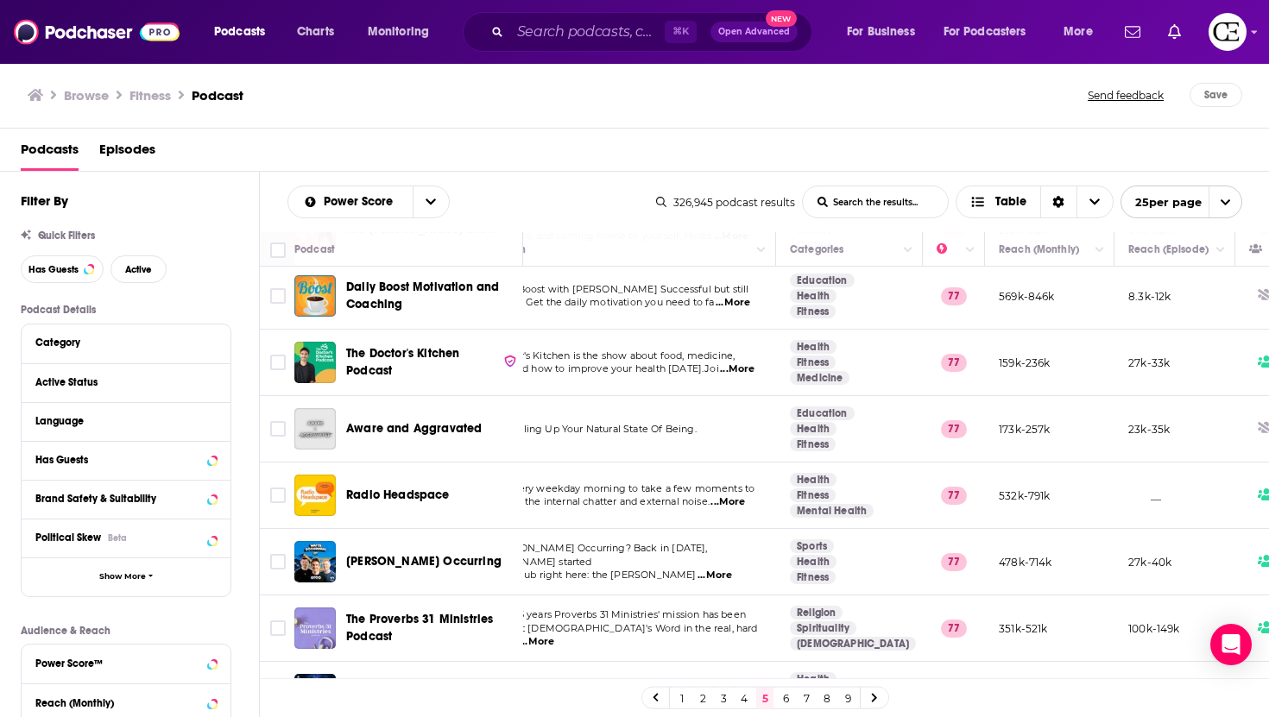
scroll to position [199, 288]
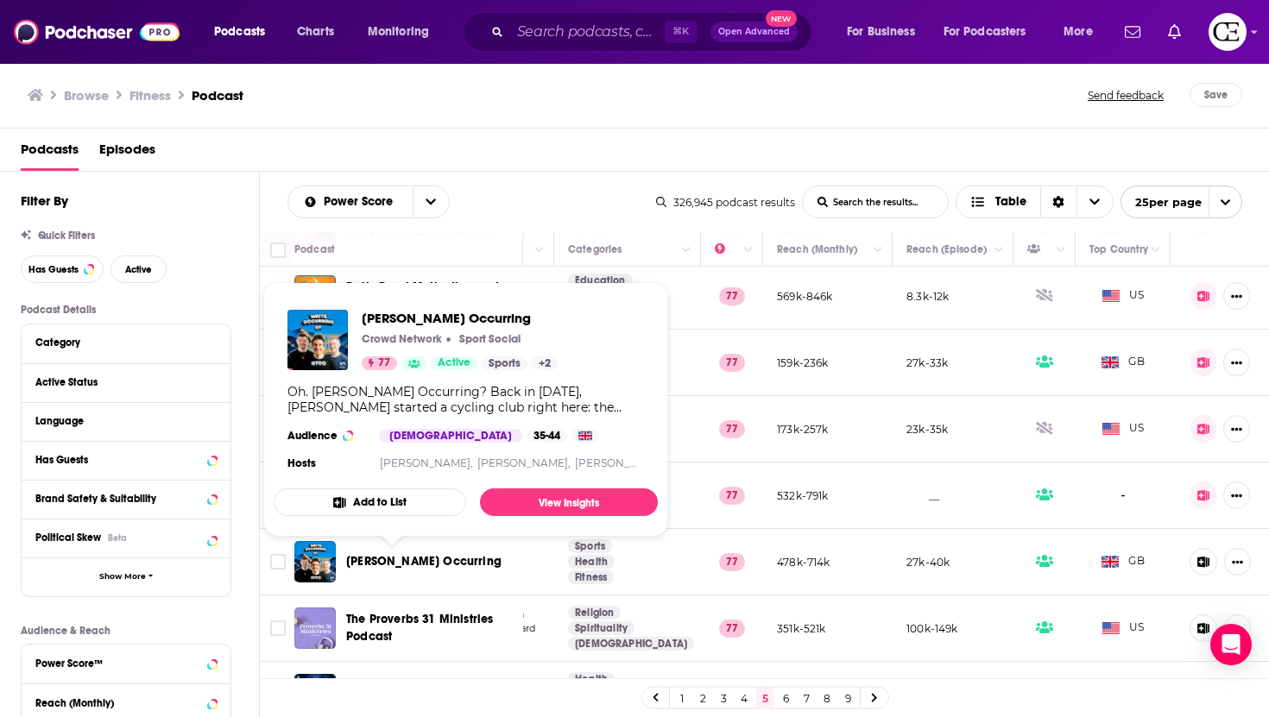
click at [419, 562] on span "[PERSON_NAME] Occurring" at bounding box center [423, 561] width 155 height 15
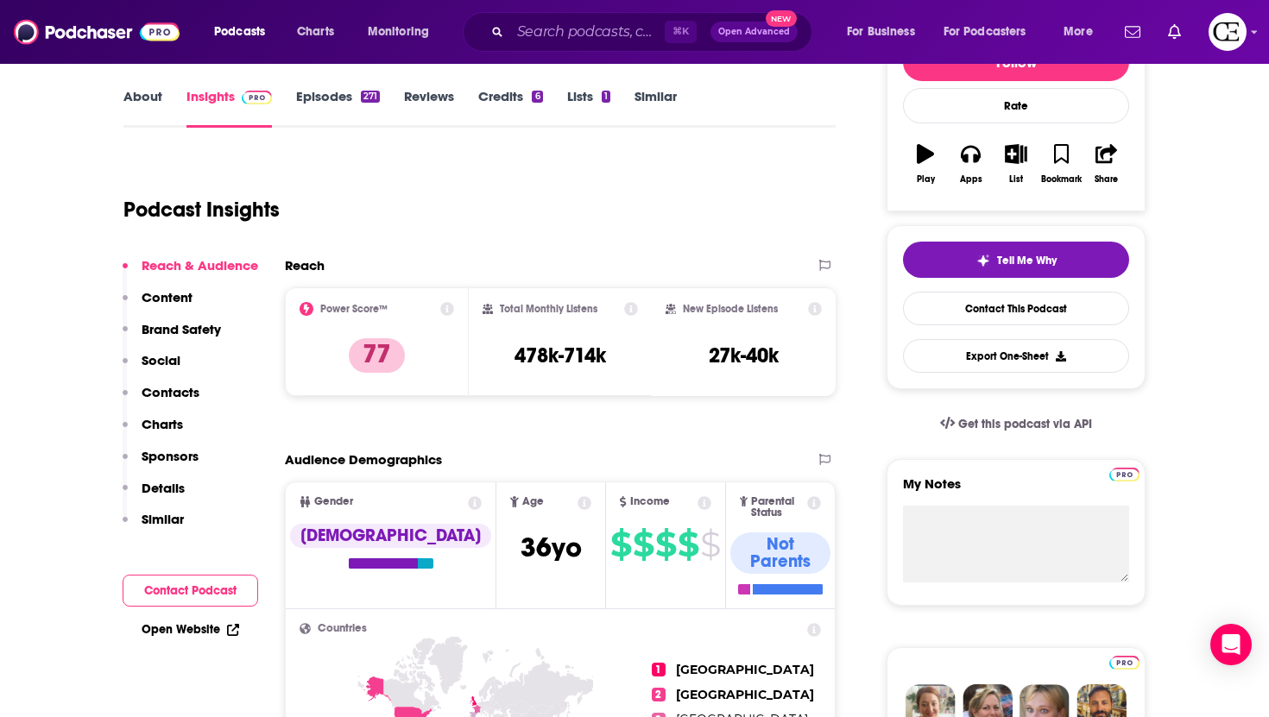
scroll to position [267, 0]
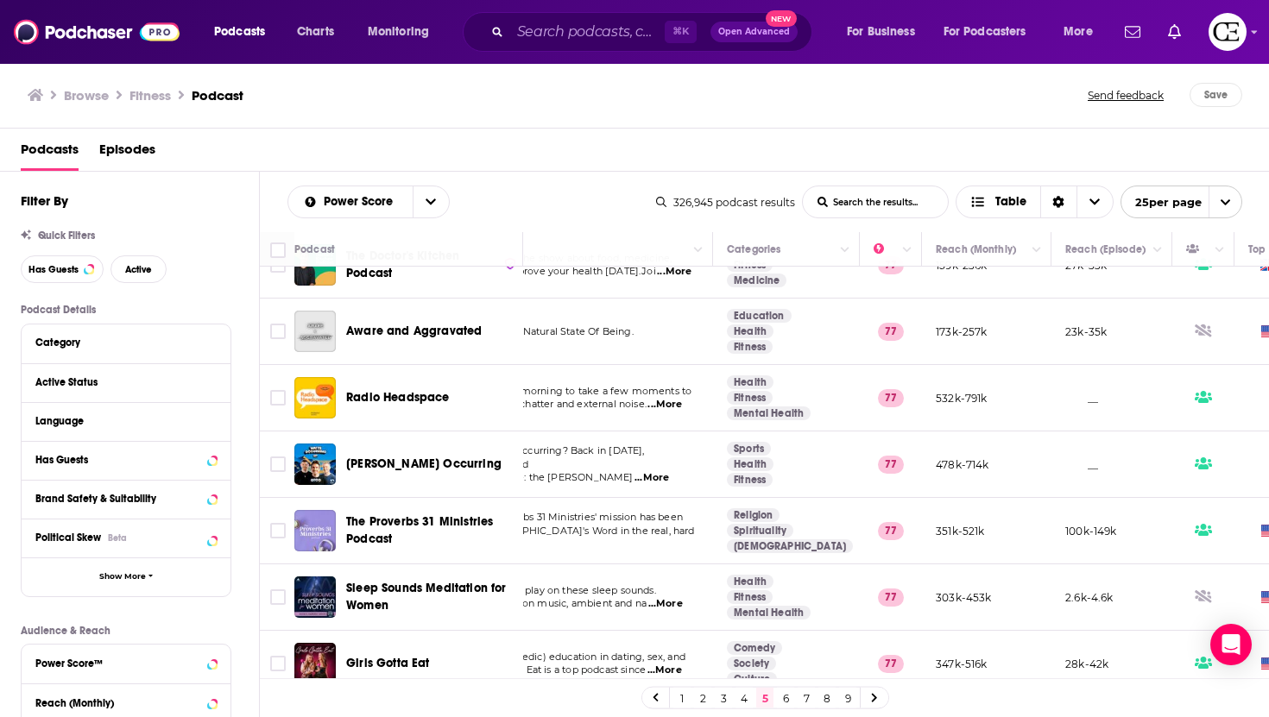
scroll to position [297, 41]
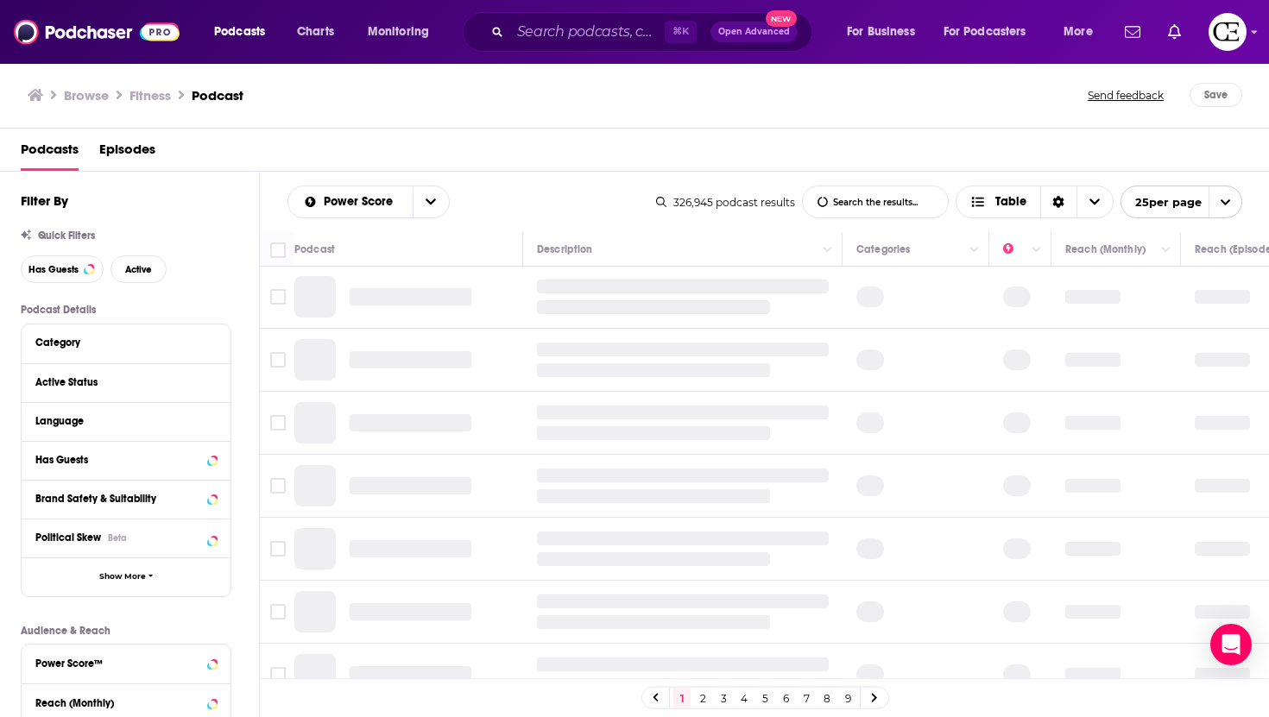
scroll to position [0, 288]
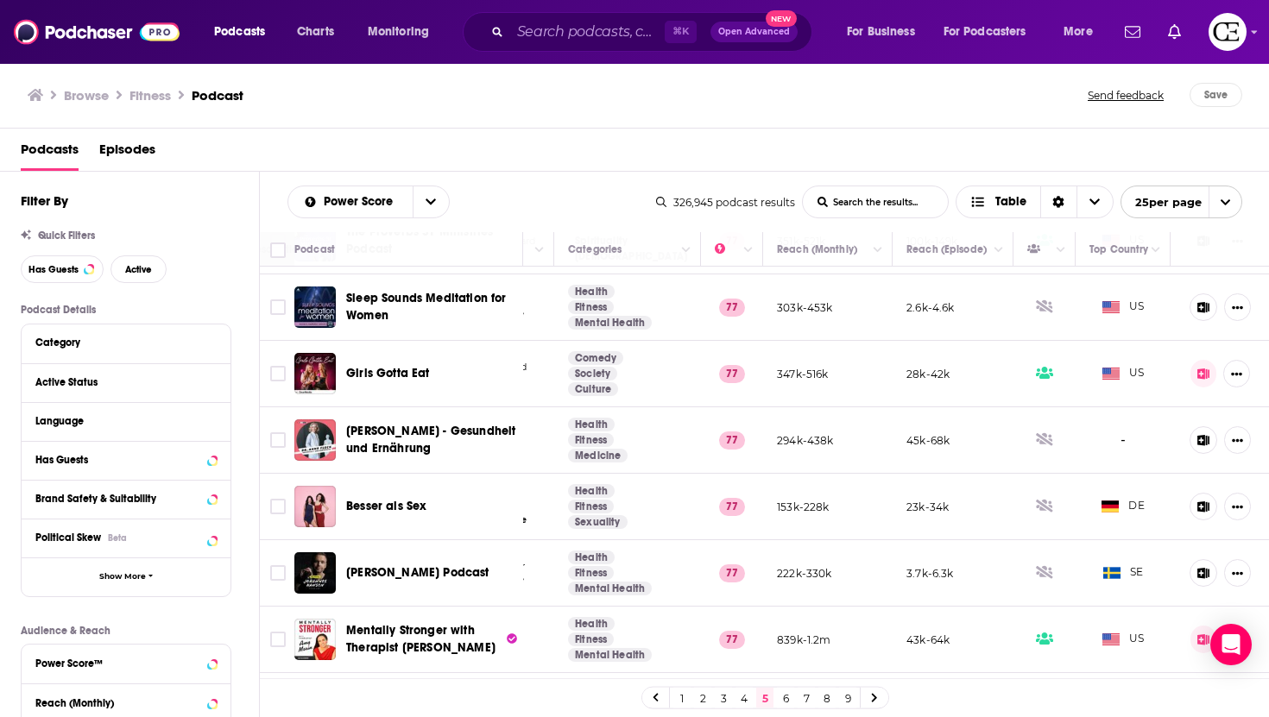
scroll to position [892, 288]
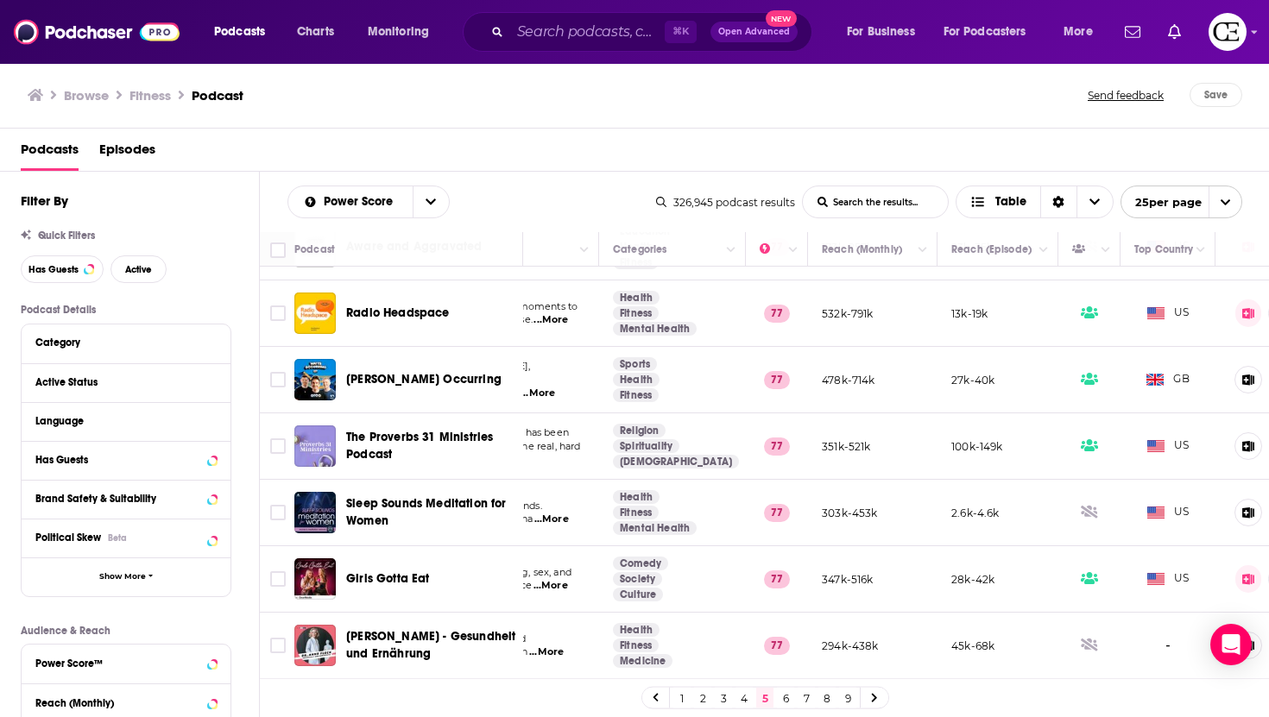
scroll to position [318, 288]
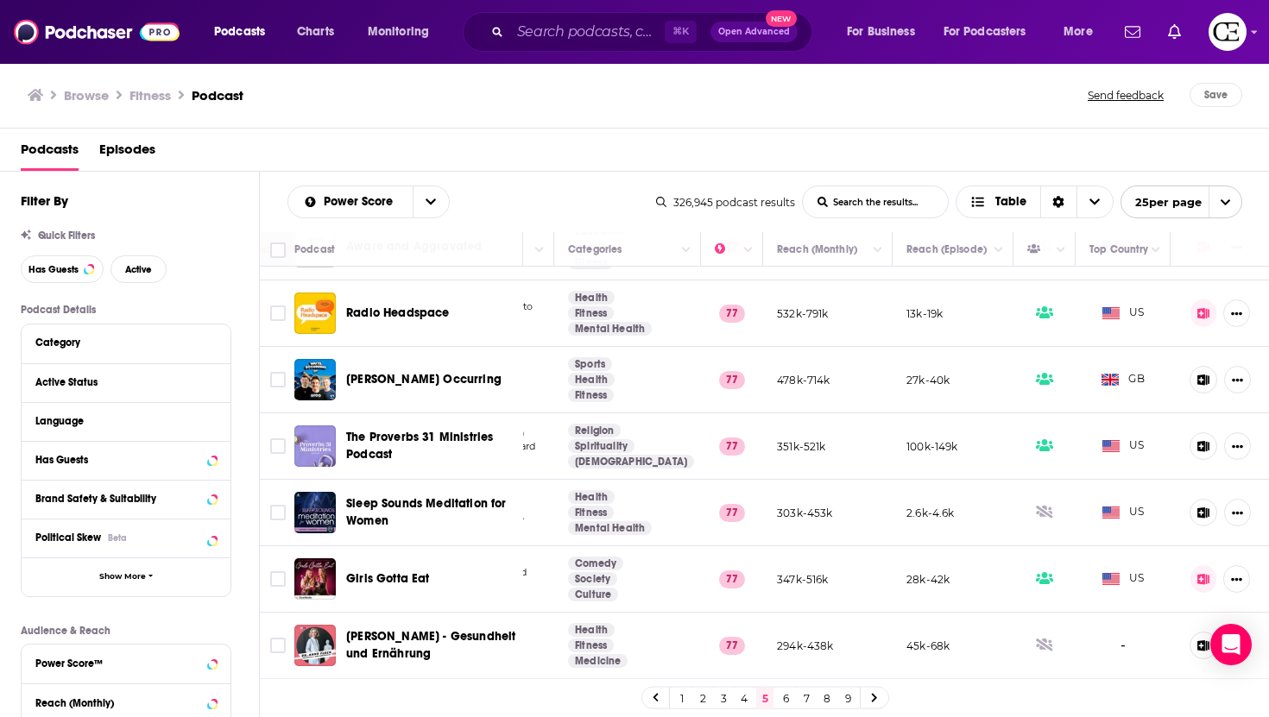
click at [435, 447] on div "Podcasts Charts Monitoring ⌘ K Open Advanced New For Business For Podcasters Mo…" at bounding box center [634, 358] width 1269 height 717
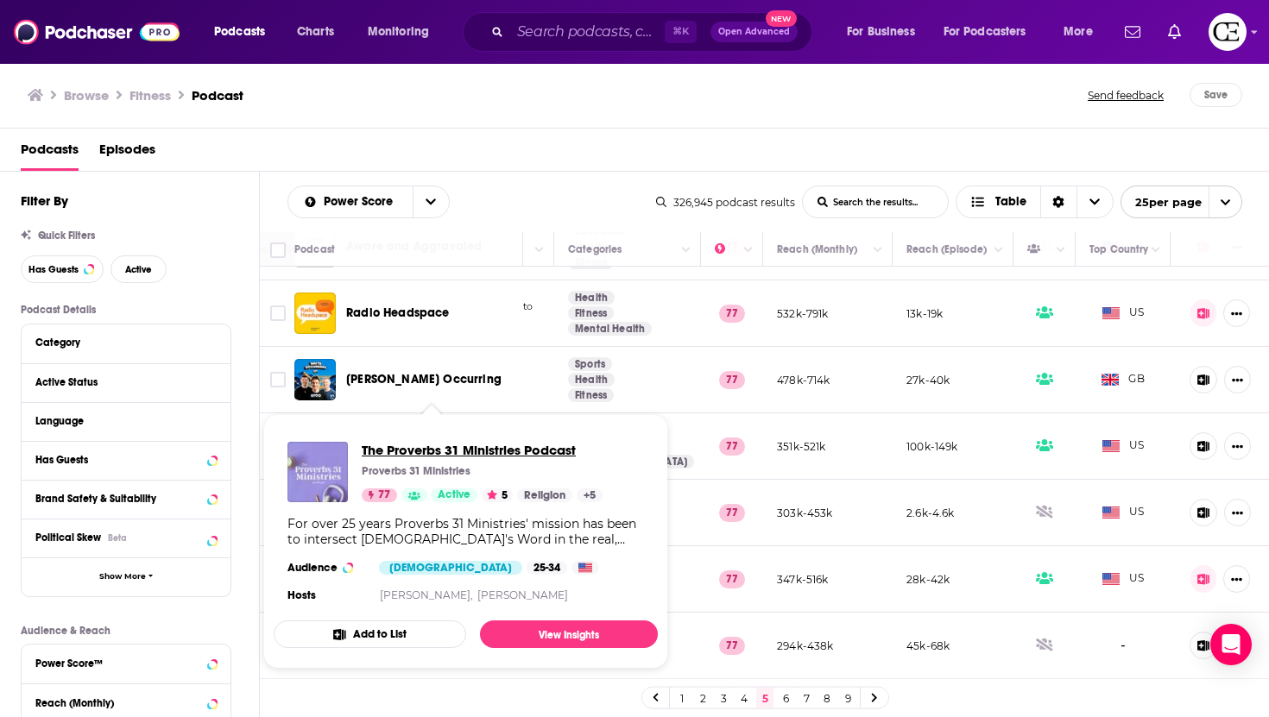
click at [435, 447] on span "The Proverbs 31 Ministries Podcast" at bounding box center [482, 450] width 241 height 16
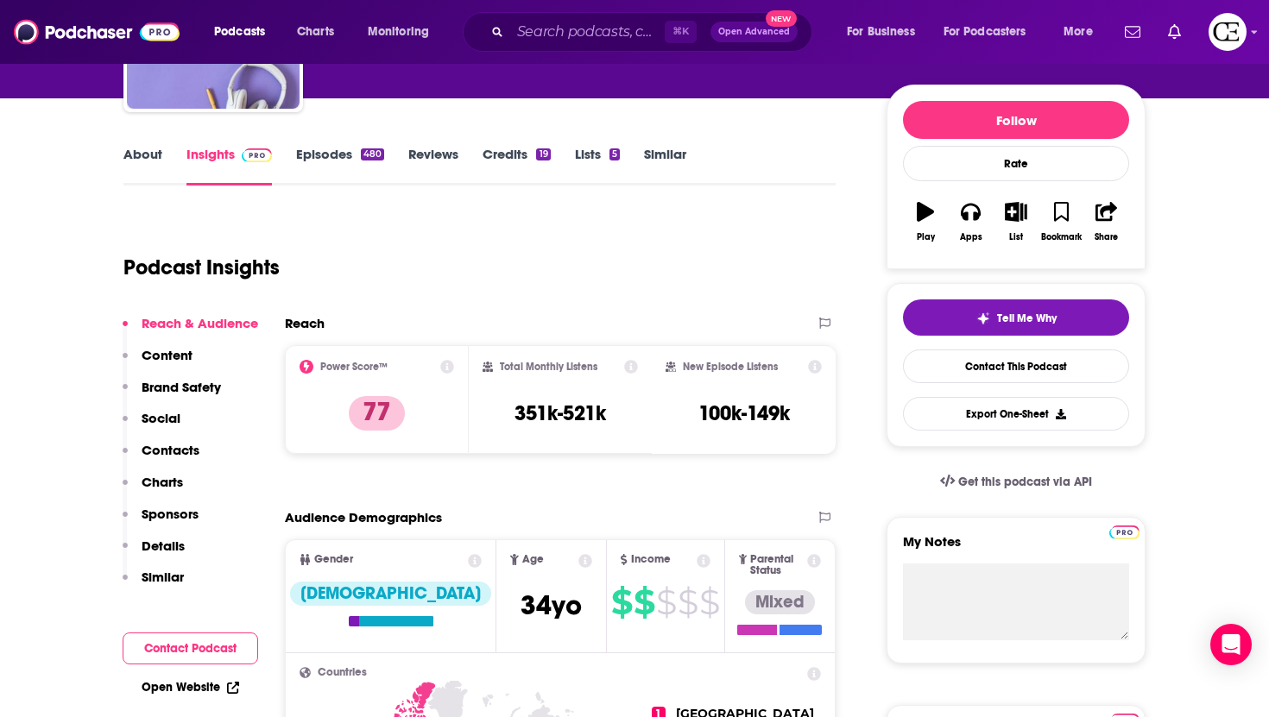
scroll to position [130, 0]
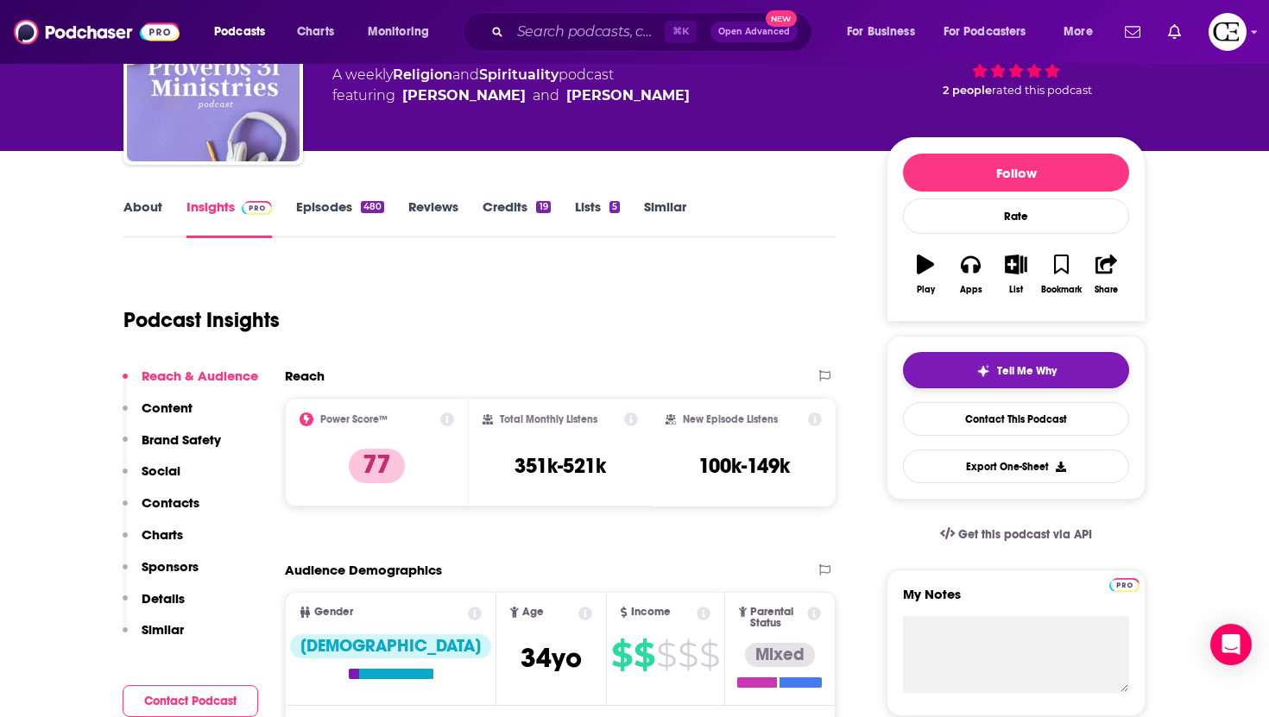
click at [974, 374] on button "Tell Me Why" at bounding box center [1016, 370] width 226 height 36
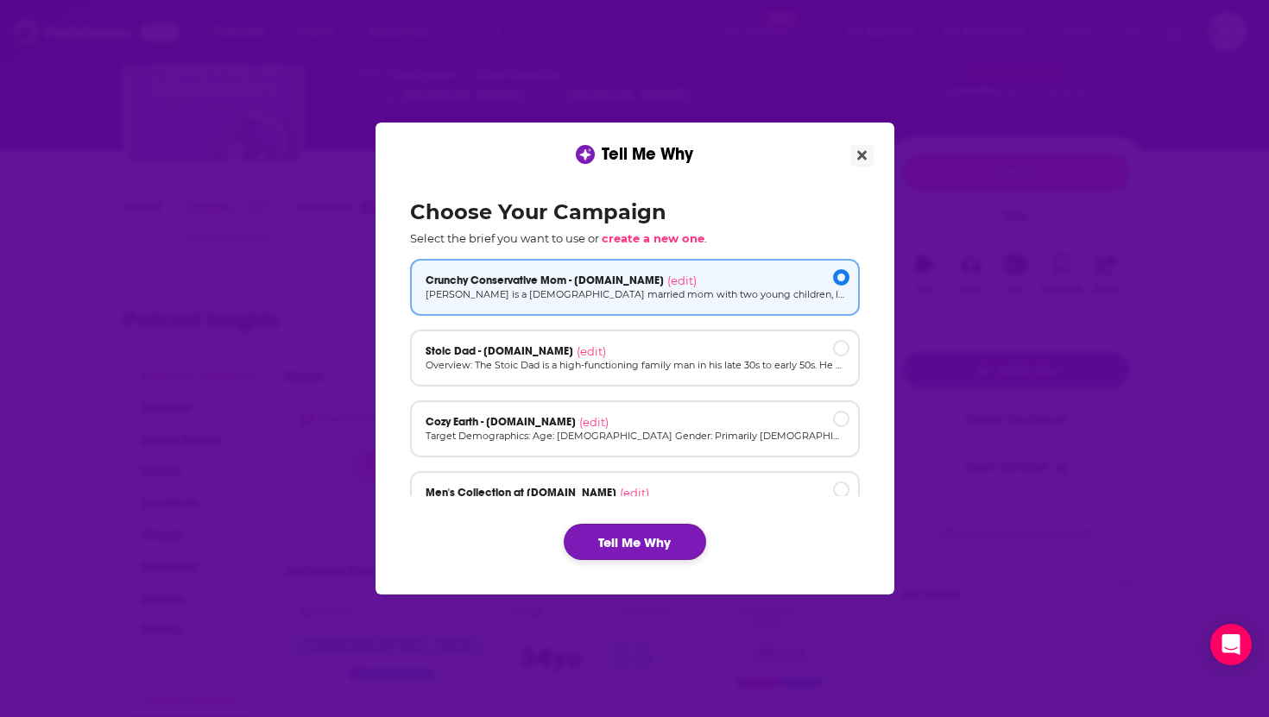
click at [655, 527] on button "Tell Me Why" at bounding box center [635, 542] width 142 height 36
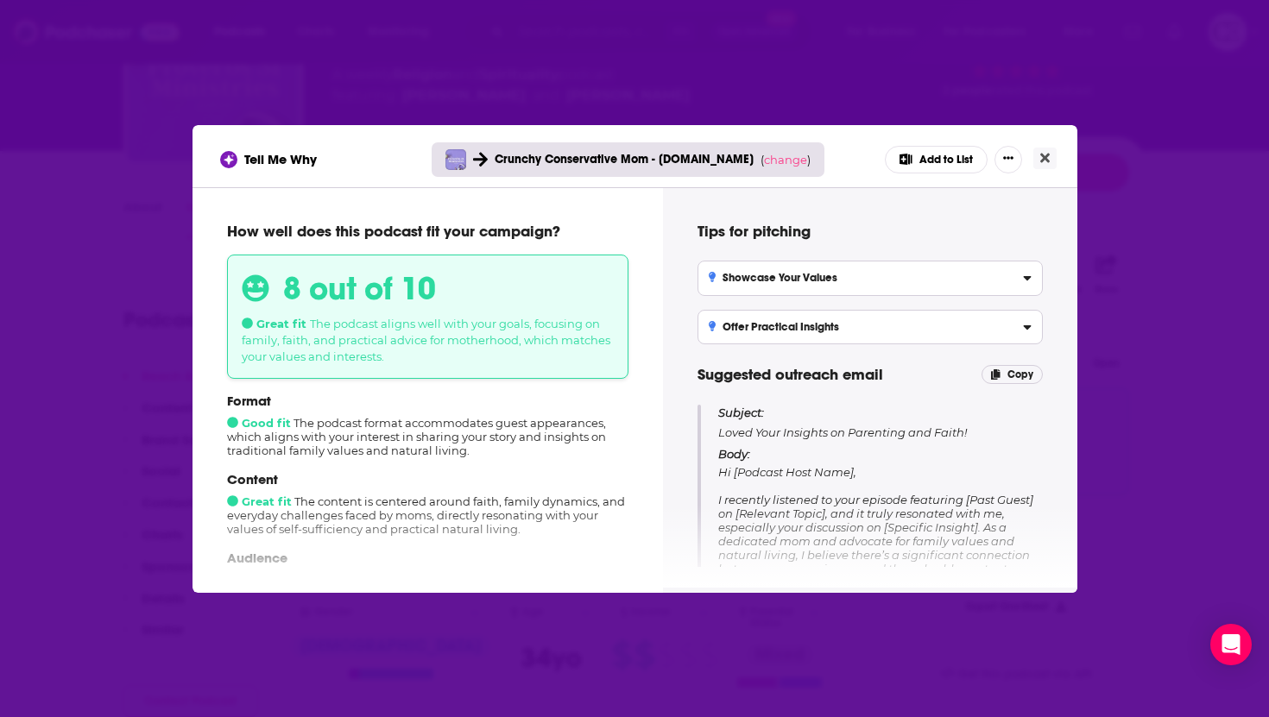
click at [1095, 439] on div "Tell Me Why Crunchy Conservative Mom - [DOMAIN_NAME] ( change ) Add to List How…" at bounding box center [634, 358] width 1269 height 717
click at [1047, 156] on icon "Close" at bounding box center [1044, 158] width 9 height 14
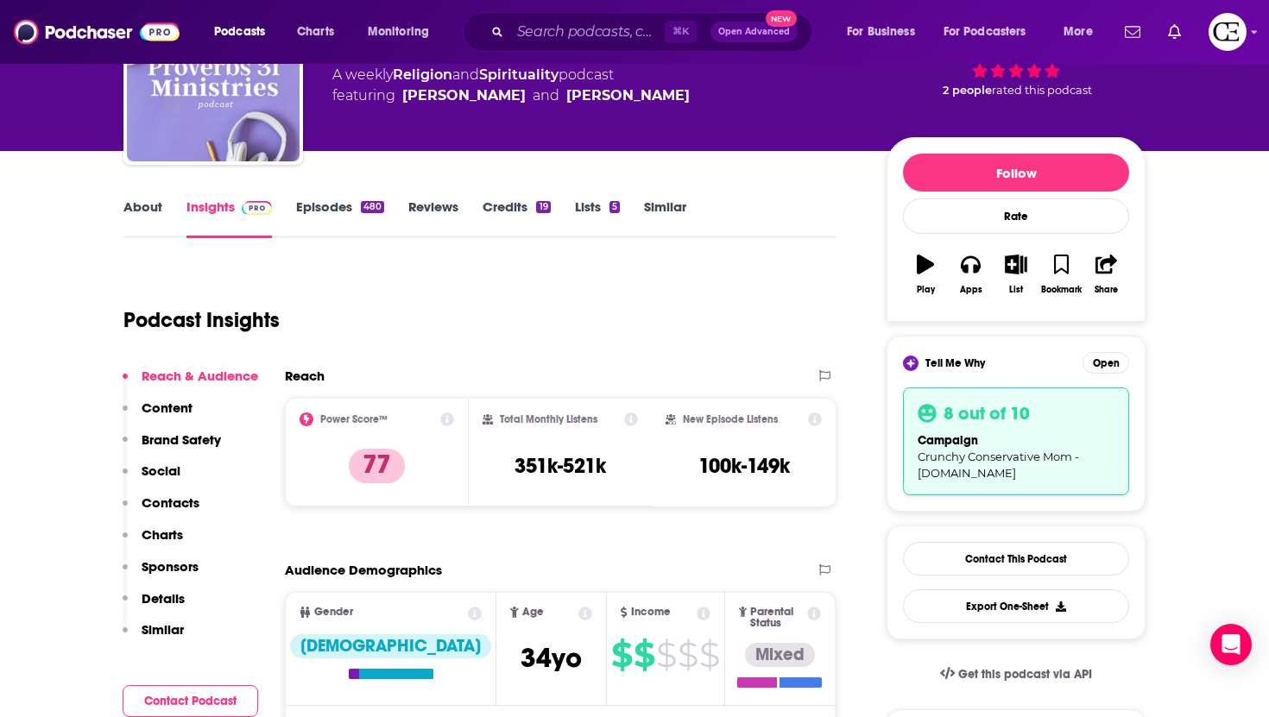
scroll to position [130, 0]
click at [1020, 271] on icon "button" at bounding box center [1016, 264] width 22 height 19
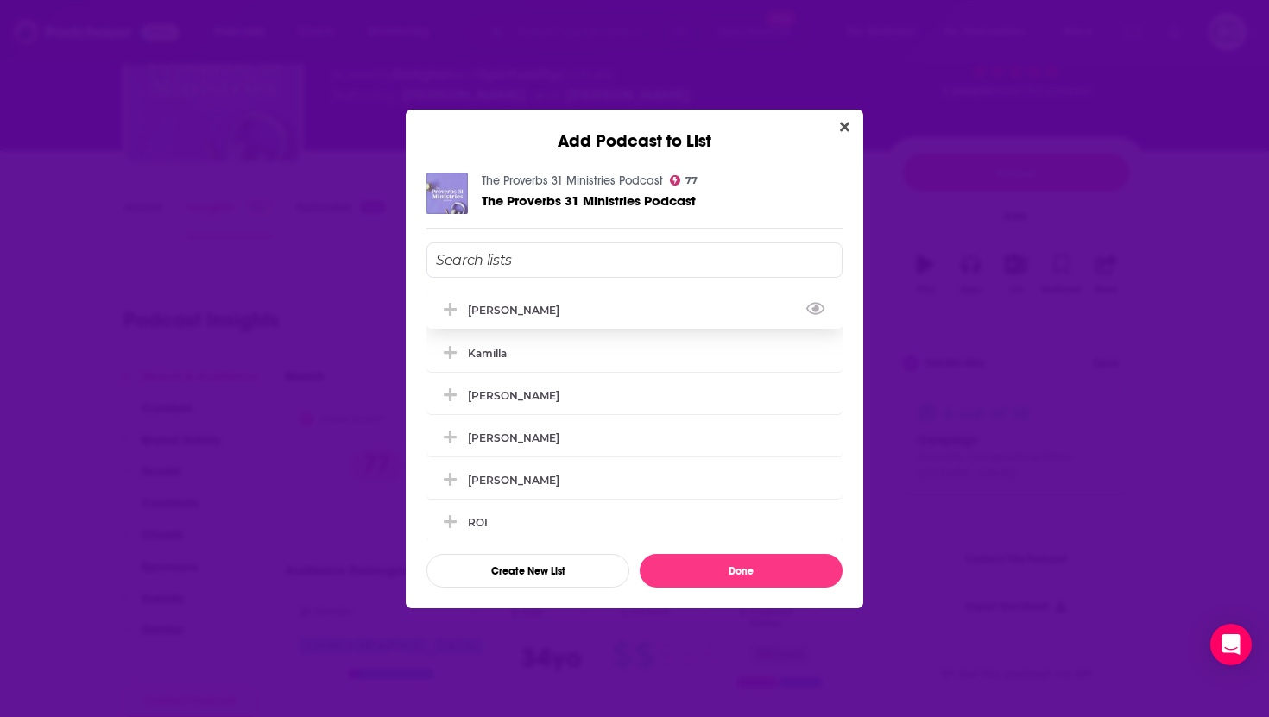
click at [514, 311] on div "[PERSON_NAME]" at bounding box center [634, 310] width 416 height 38
click at [708, 582] on button "Done" at bounding box center [740, 571] width 203 height 34
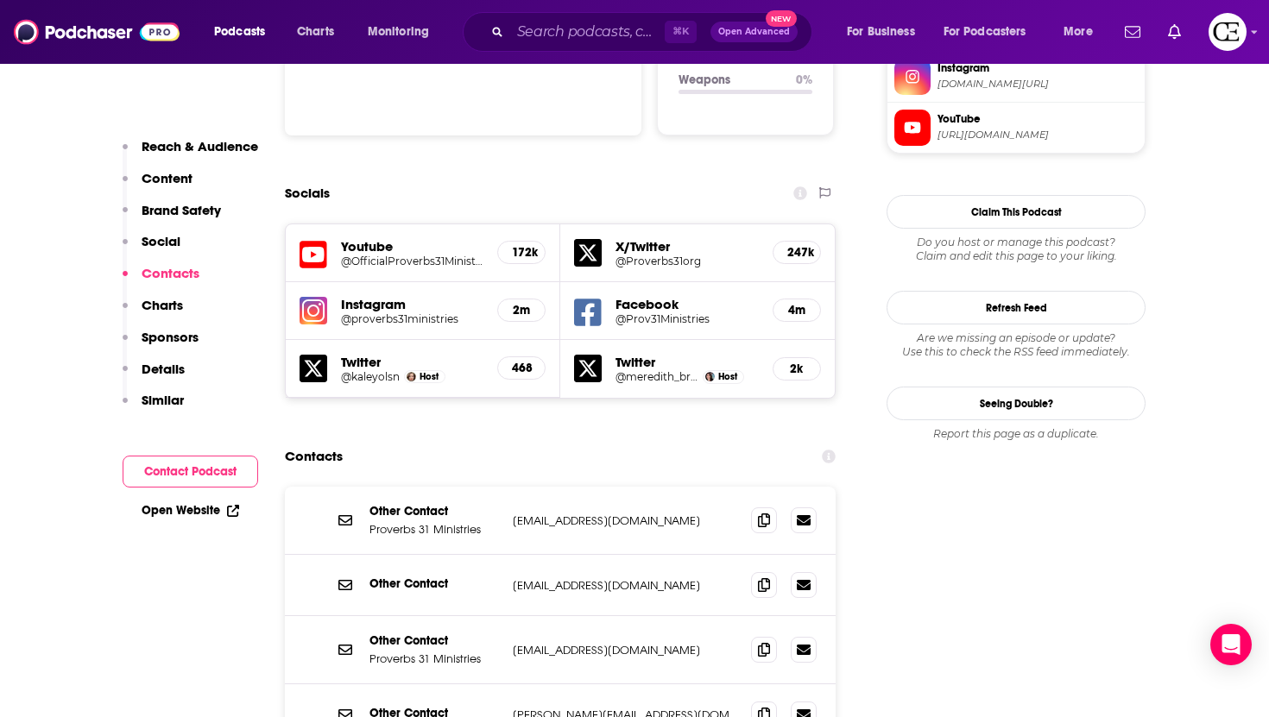
scroll to position [1916, 0]
click at [759, 706] on icon at bounding box center [764, 713] width 12 height 14
click at [772, 700] on span at bounding box center [764, 713] width 26 height 26
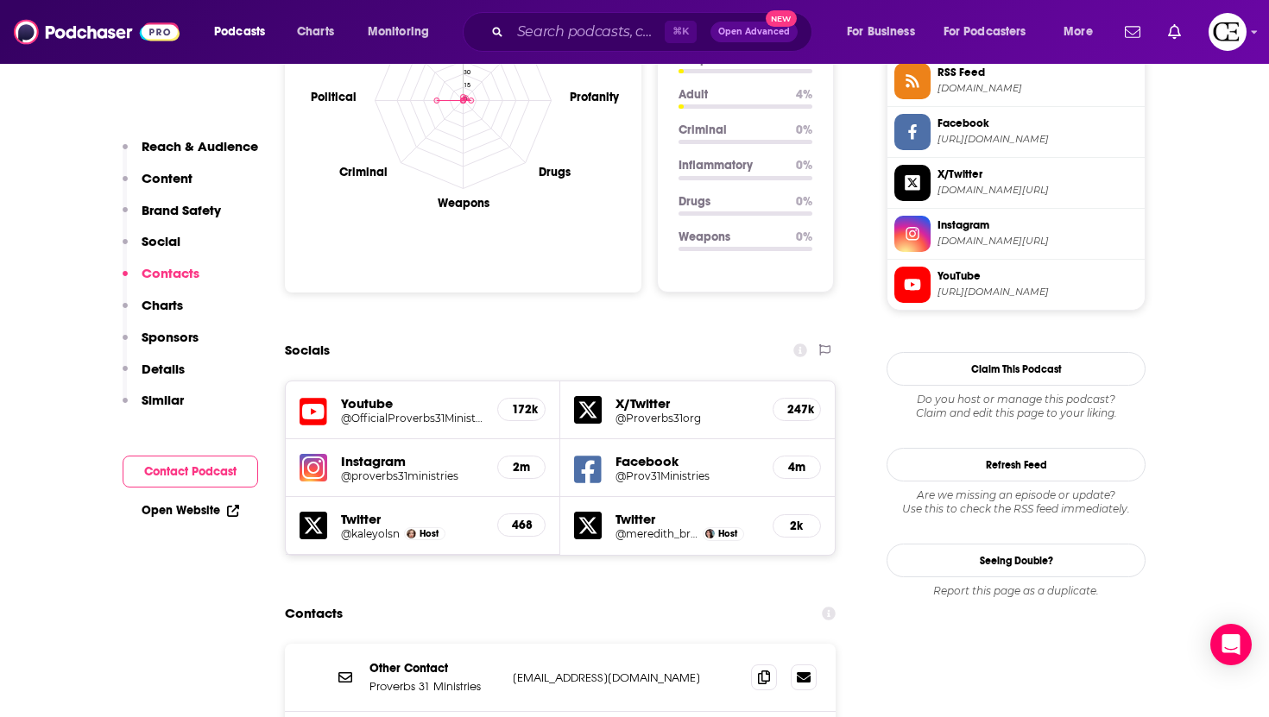
scroll to position [2036, 0]
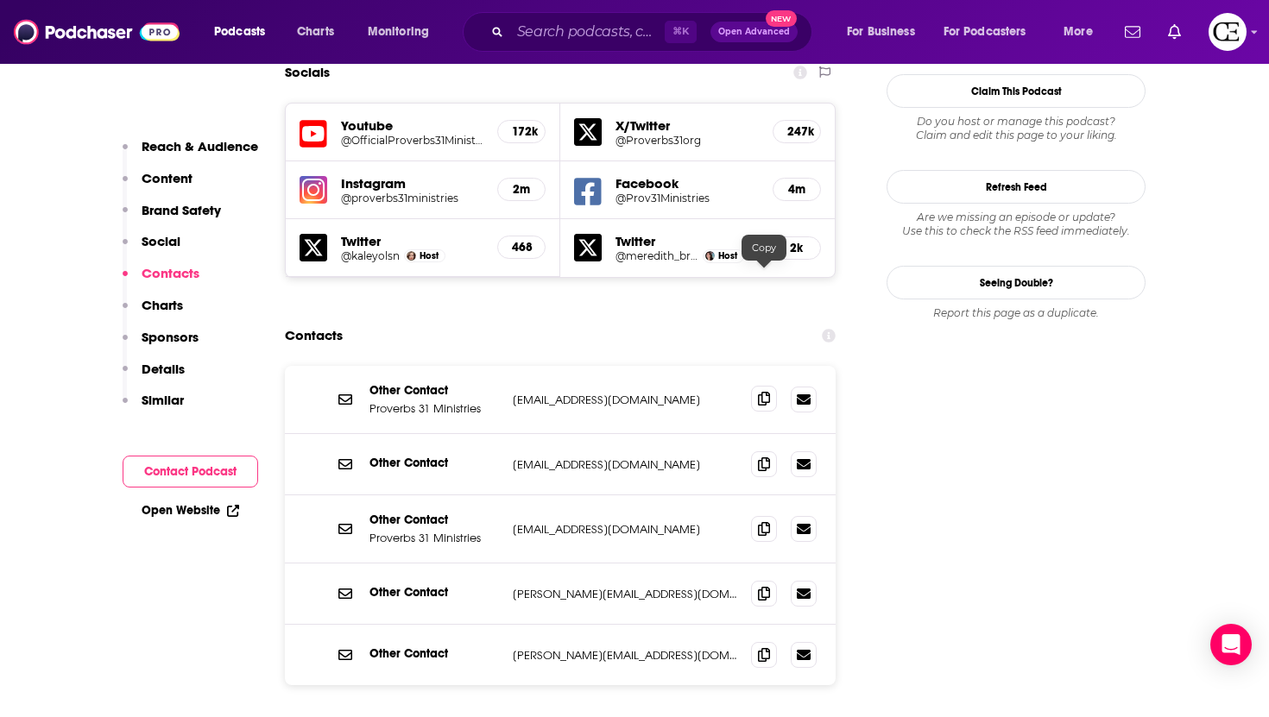
click at [768, 392] on icon at bounding box center [764, 399] width 12 height 14
click at [757, 386] on span at bounding box center [764, 399] width 26 height 26
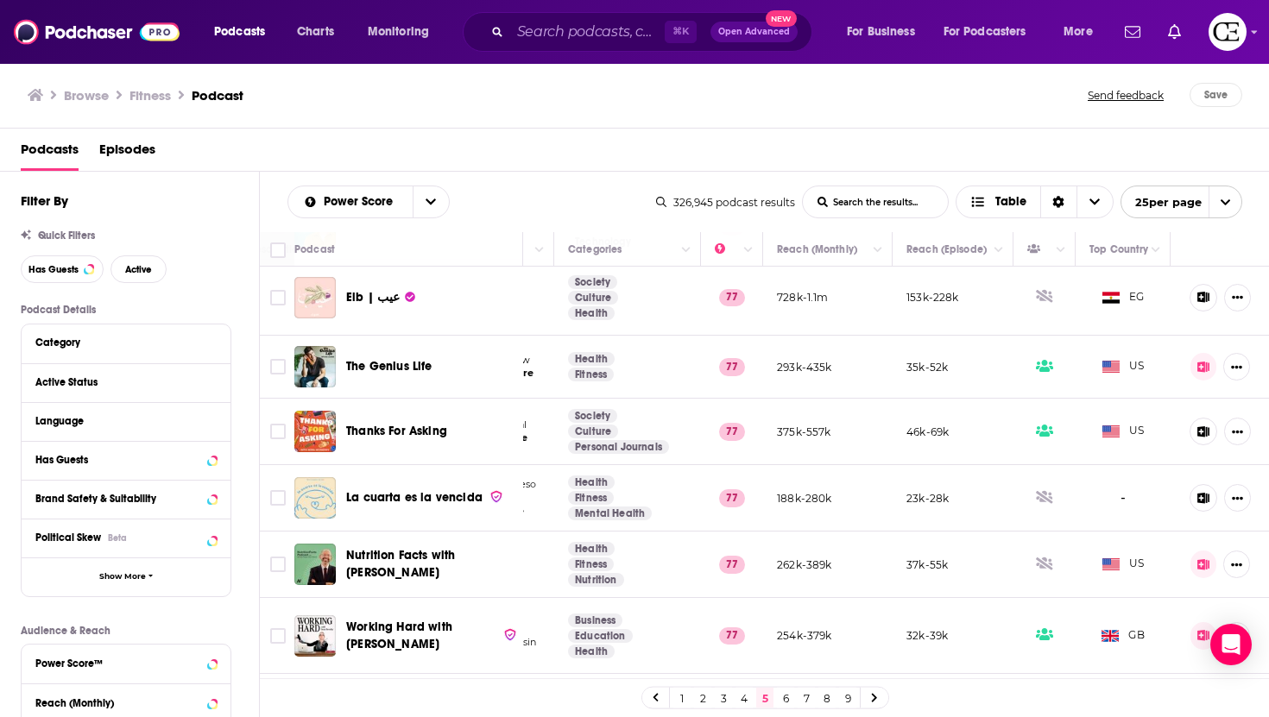
scroll to position [1019, 288]
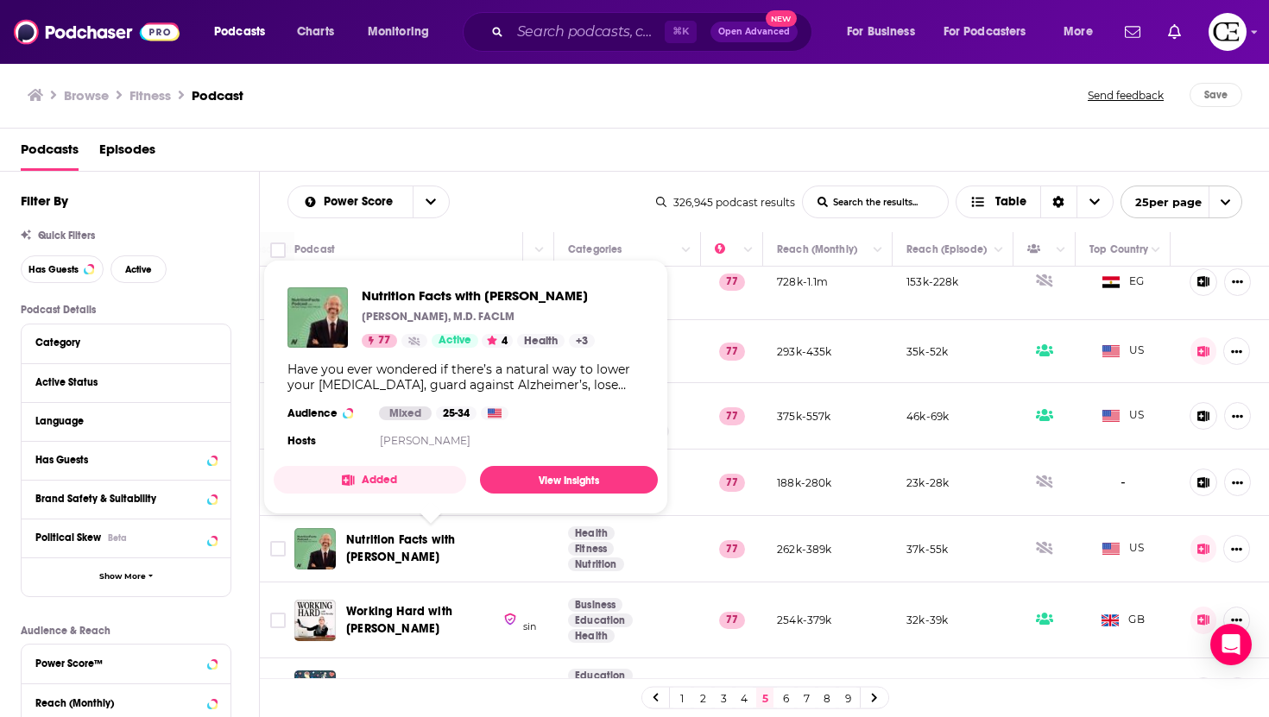
click at [455, 540] on span "Nutrition Facts with [PERSON_NAME]" at bounding box center [400, 548] width 109 height 32
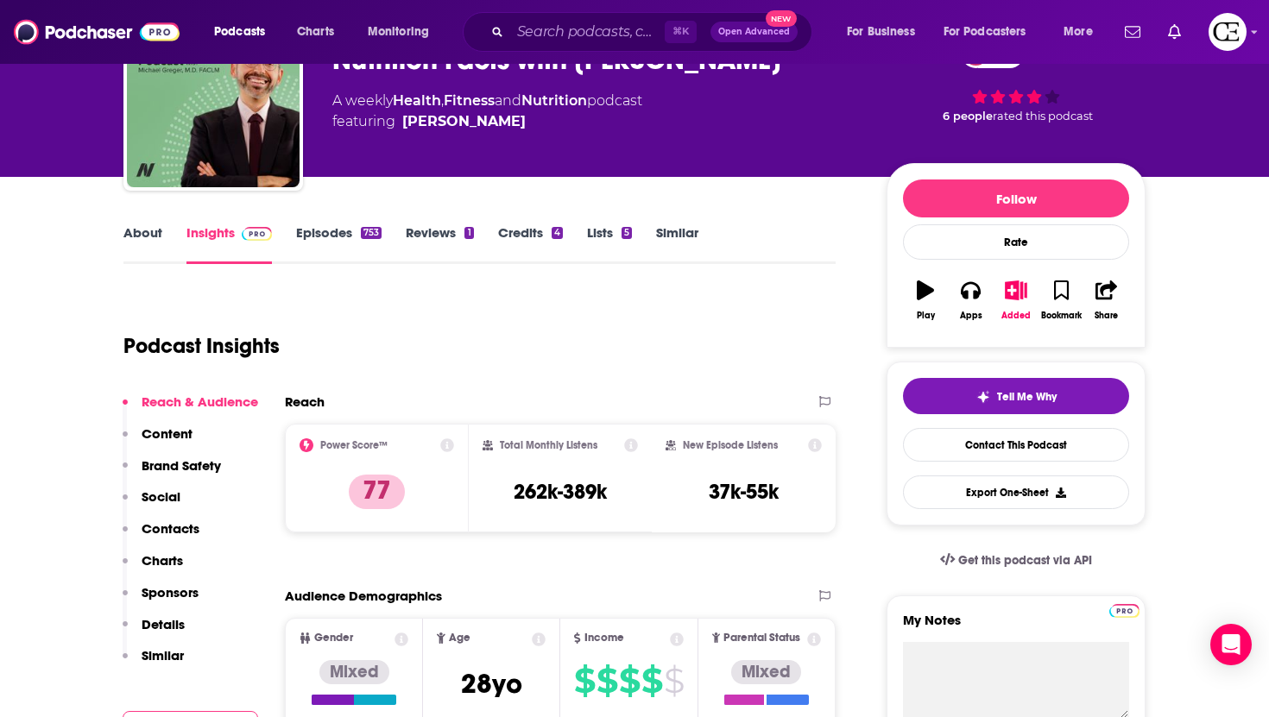
scroll to position [95, 0]
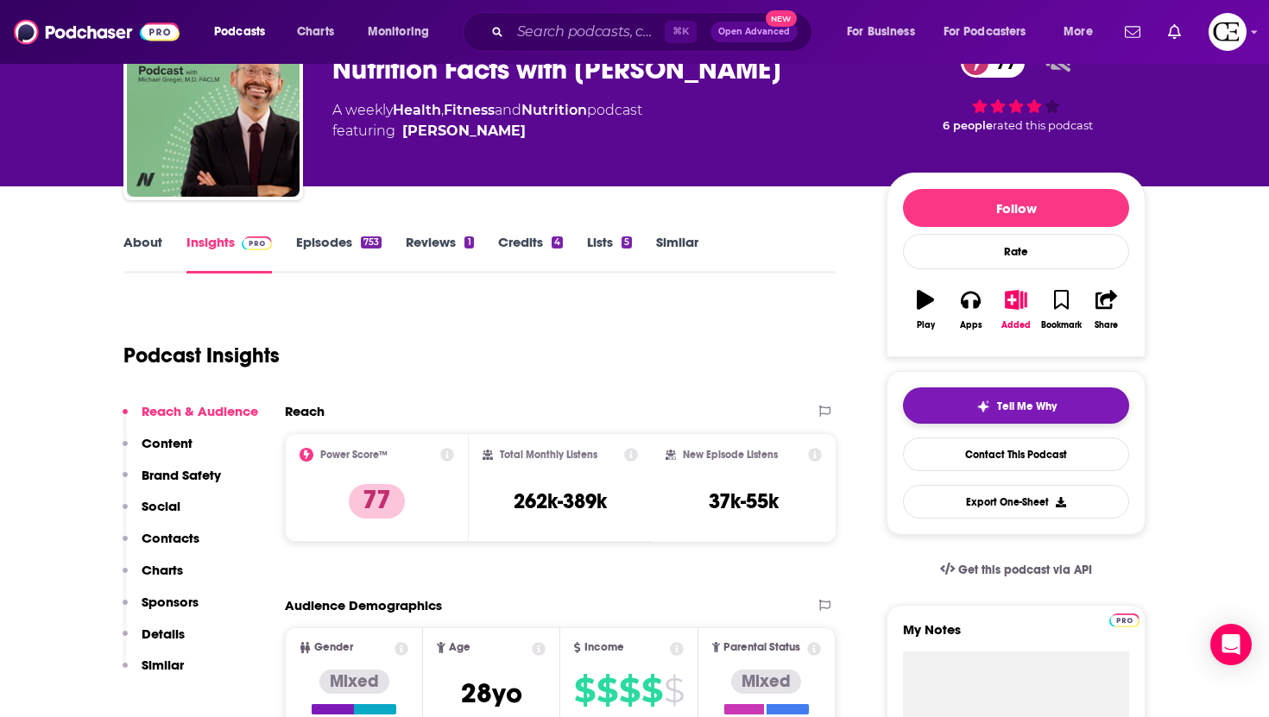
click at [910, 408] on button "Tell Me Why" at bounding box center [1016, 405] width 226 height 36
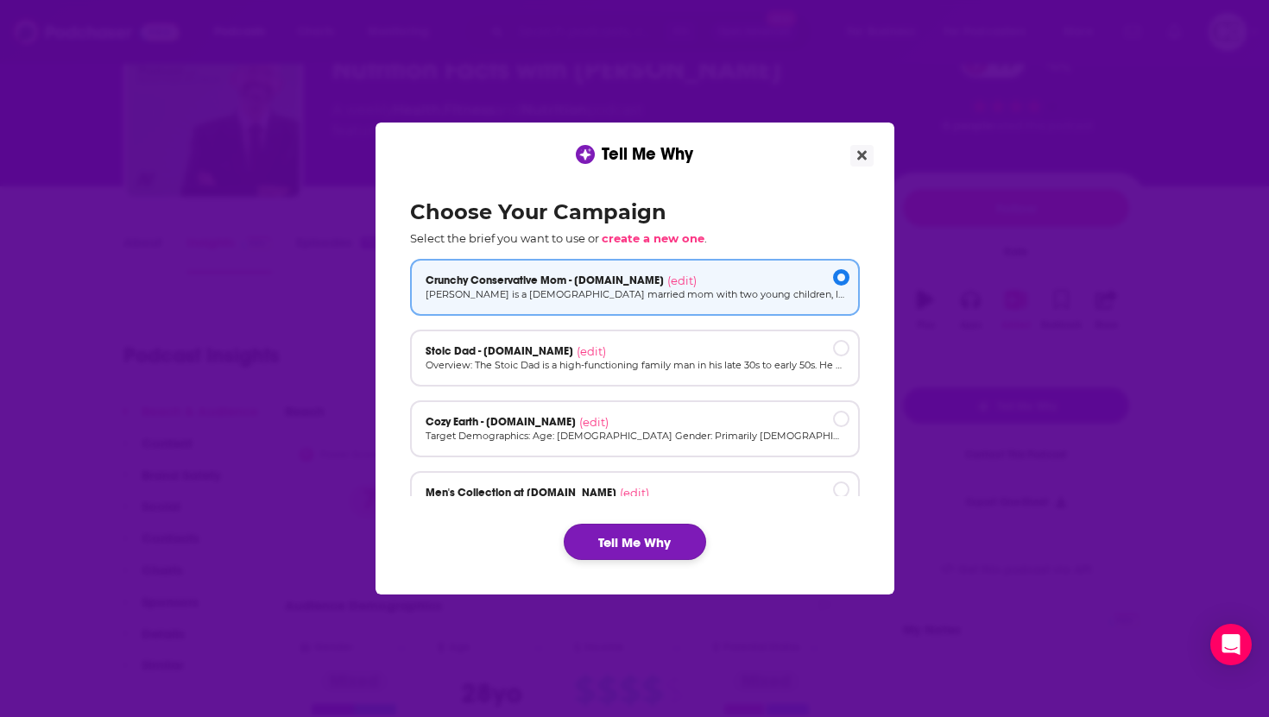
click at [652, 545] on button "Tell Me Why" at bounding box center [635, 542] width 142 height 36
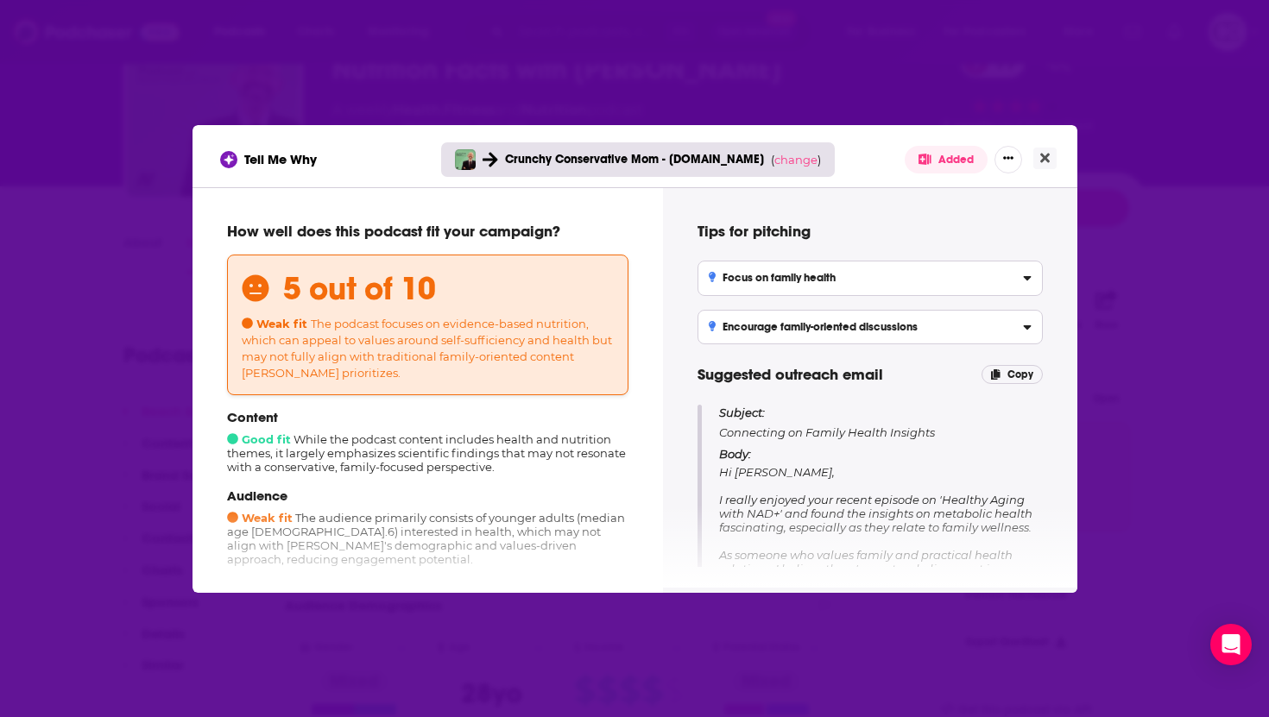
click at [182, 324] on div "Tell Me Why Crunchy Conservative Mom - [DOMAIN_NAME] ( change ) Added How well …" at bounding box center [634, 358] width 1269 height 717
click at [149, 308] on div "Tell Me Why Crunchy Conservative Mom - [DOMAIN_NAME] ( change ) Added How well …" at bounding box center [634, 358] width 1269 height 717
click at [1038, 161] on button "Close" at bounding box center [1044, 159] width 23 height 22
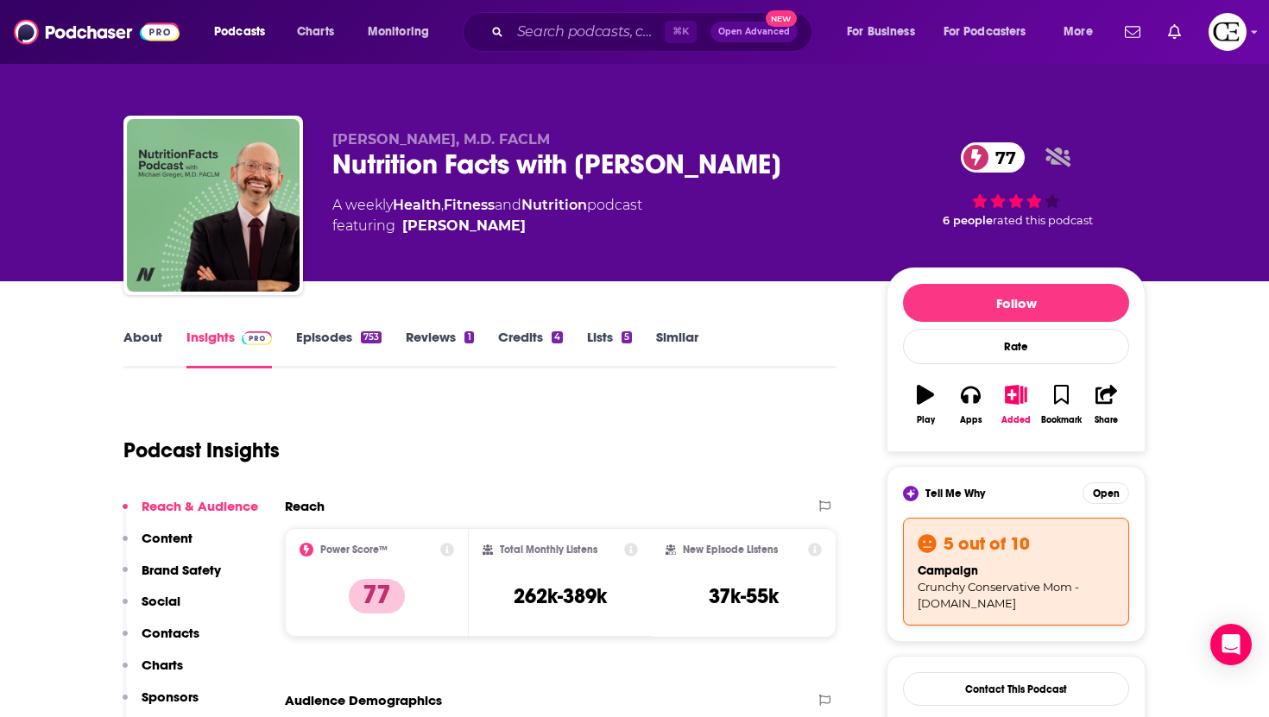
scroll to position [95, 0]
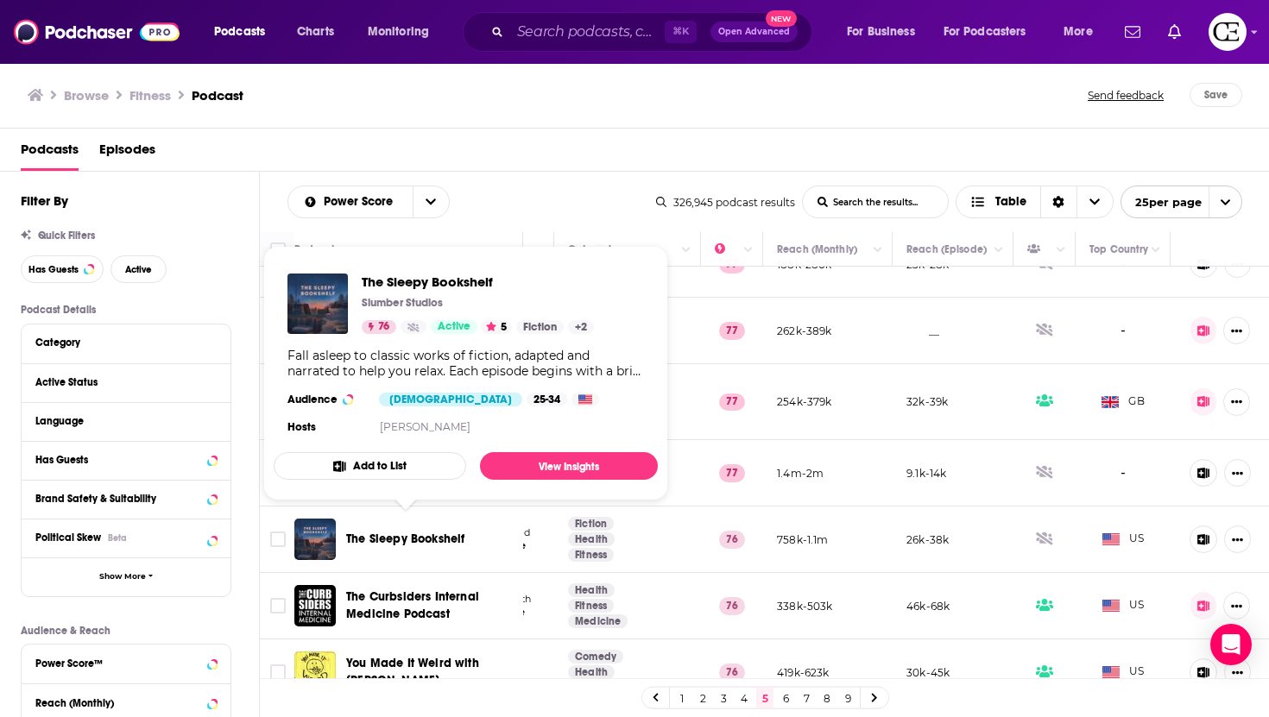
scroll to position [1243, 288]
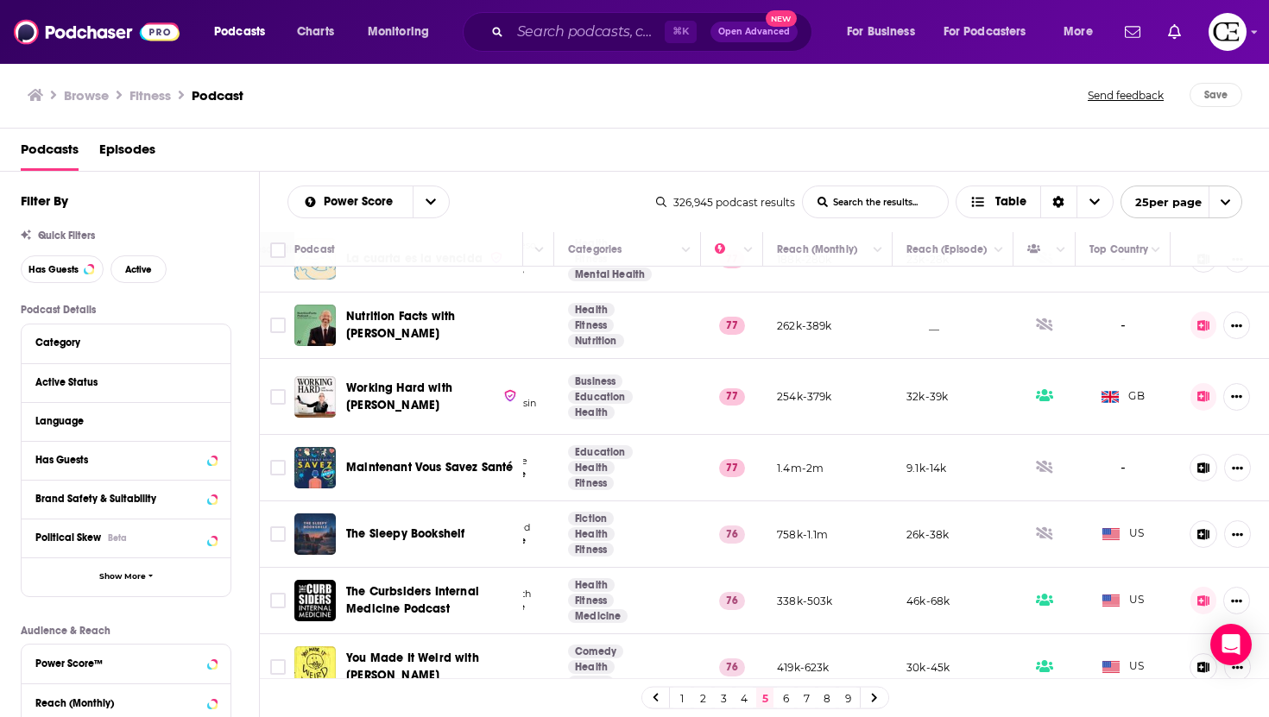
click at [778, 701] on link "6" at bounding box center [785, 698] width 17 height 21
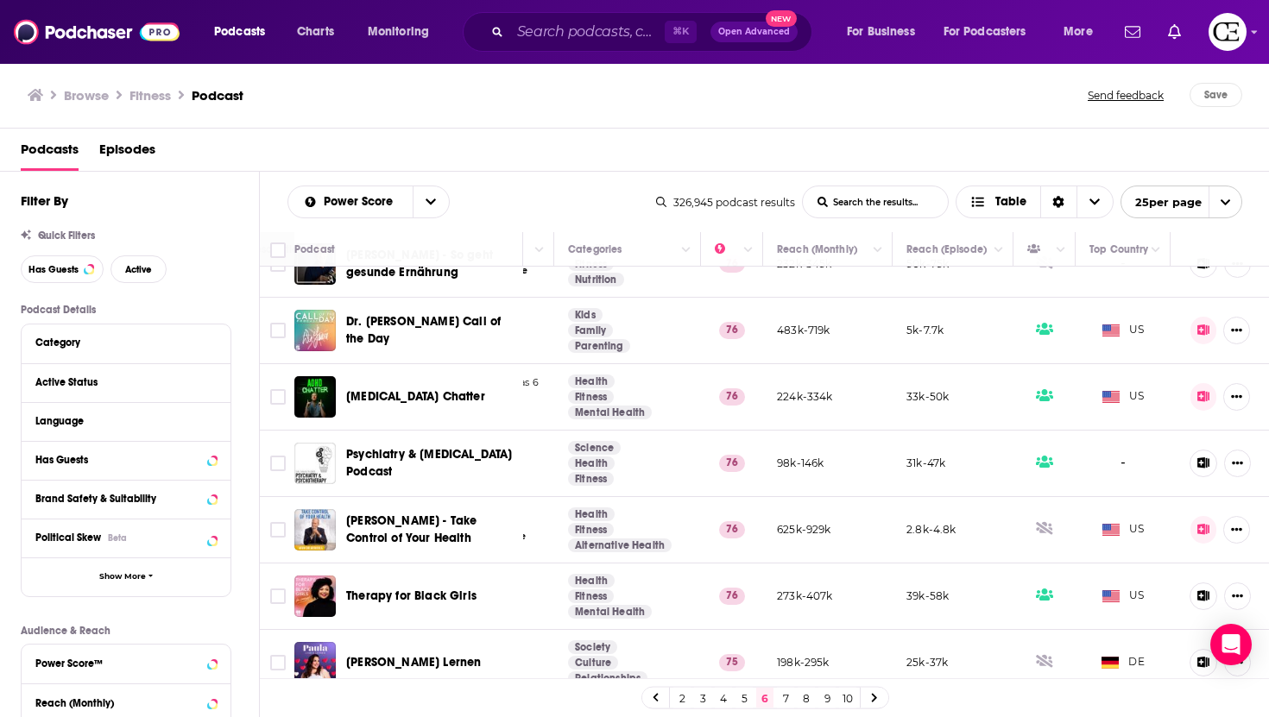
scroll to position [1294, 288]
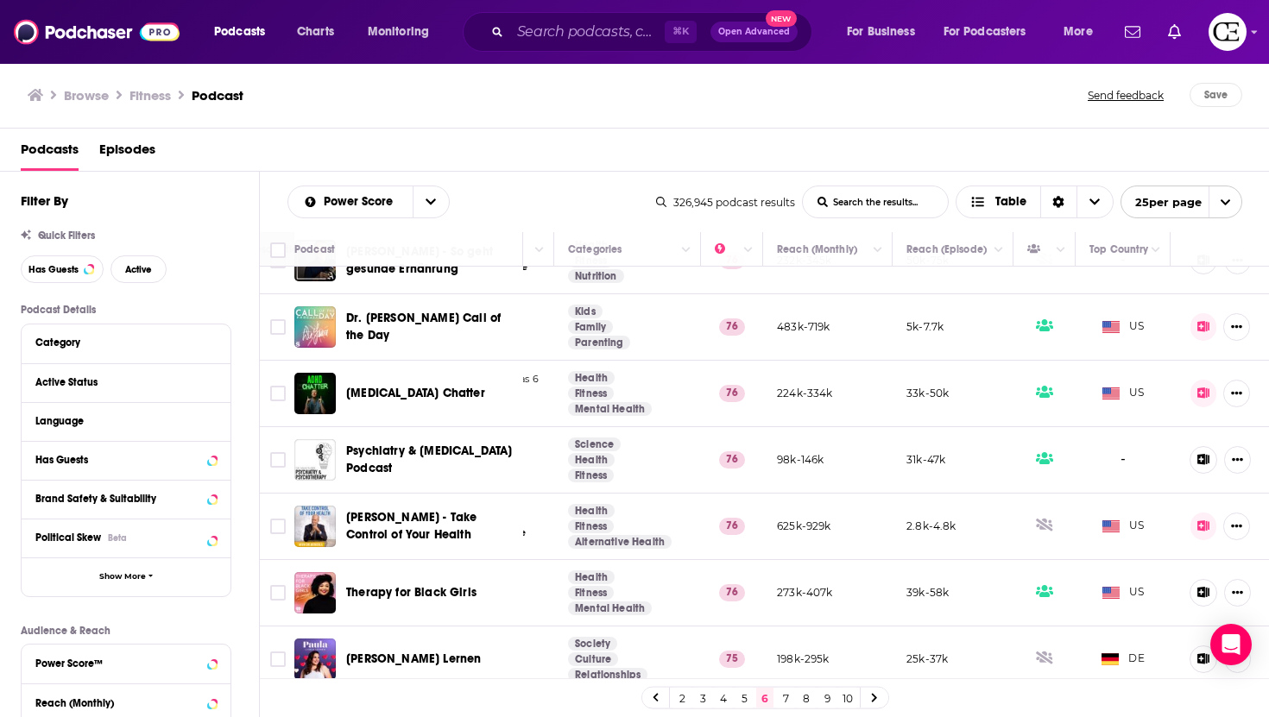
click at [879, 696] on link at bounding box center [874, 698] width 28 height 20
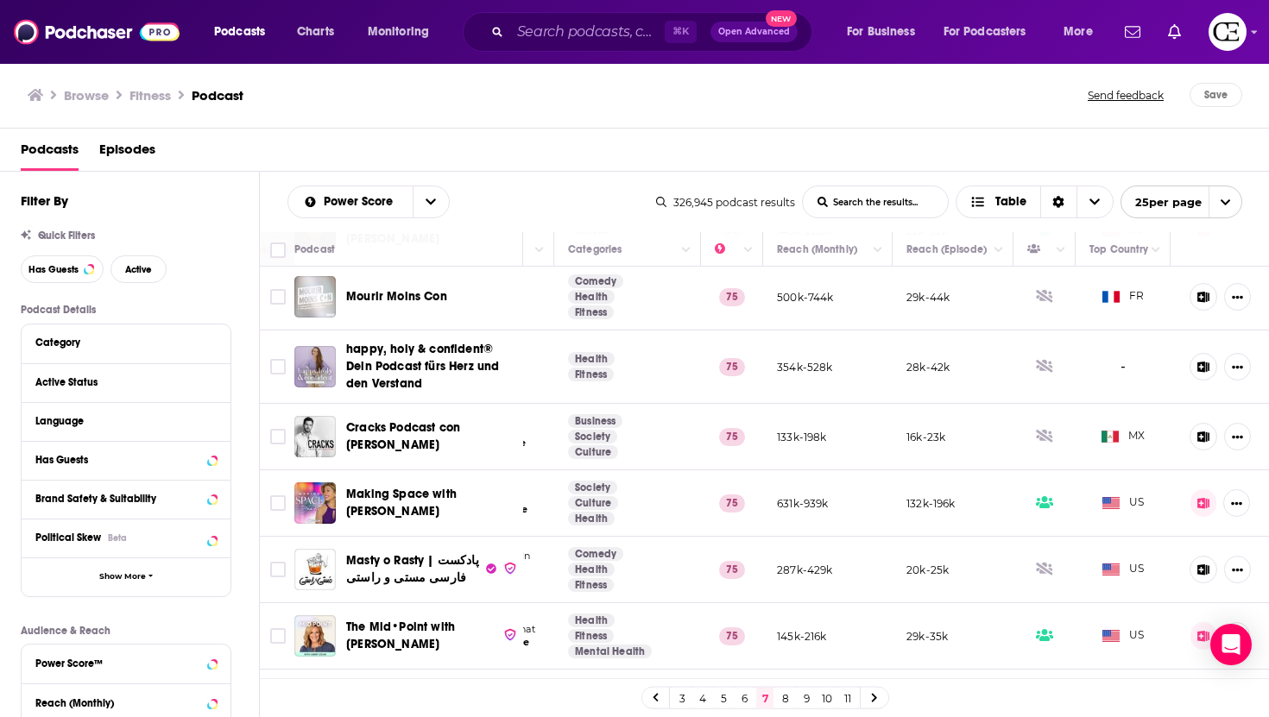
scroll to position [1250, 288]
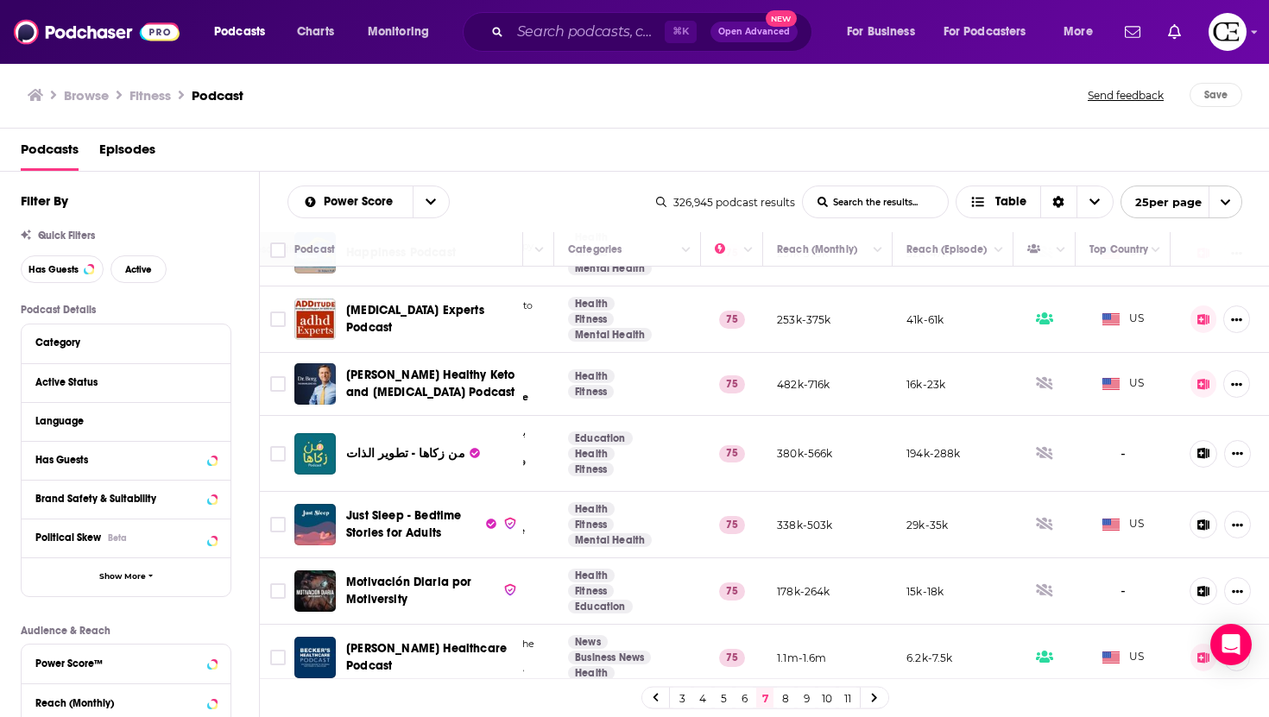
click at [877, 699] on link at bounding box center [874, 698] width 28 height 20
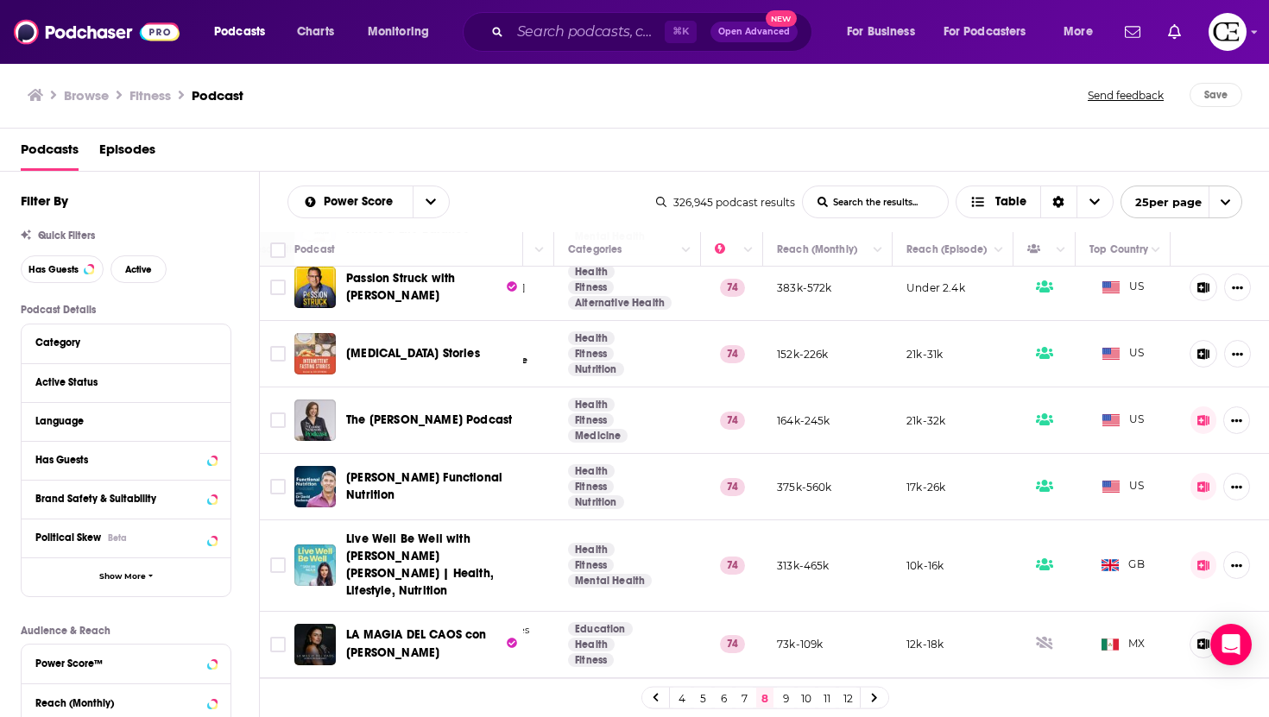
scroll to position [1243, 288]
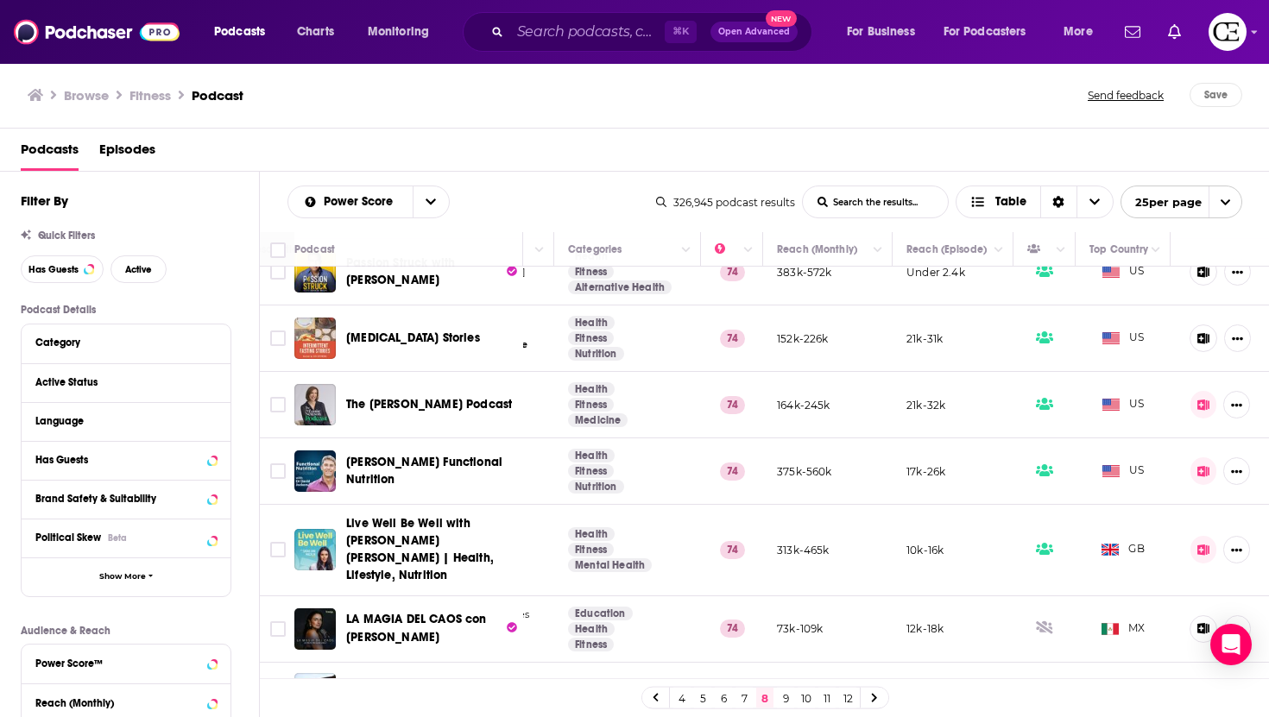
click at [871, 696] on icon at bounding box center [874, 698] width 7 height 10
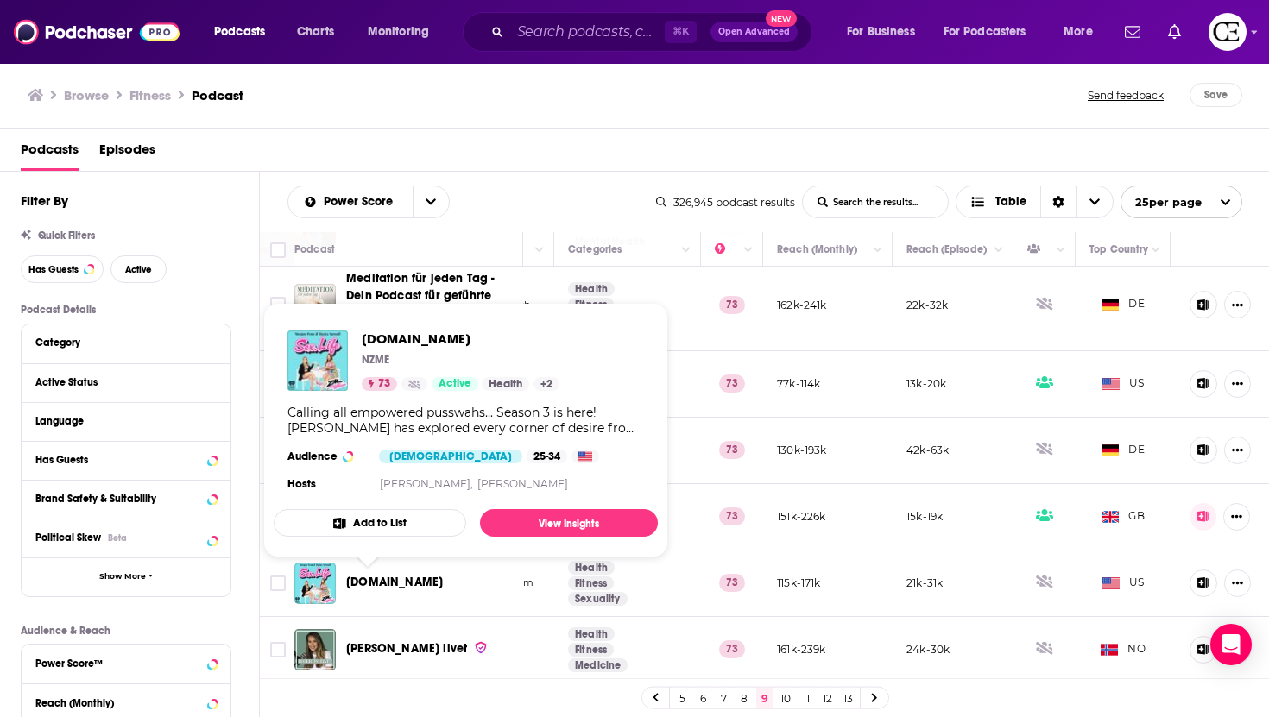
scroll to position [1277, 92]
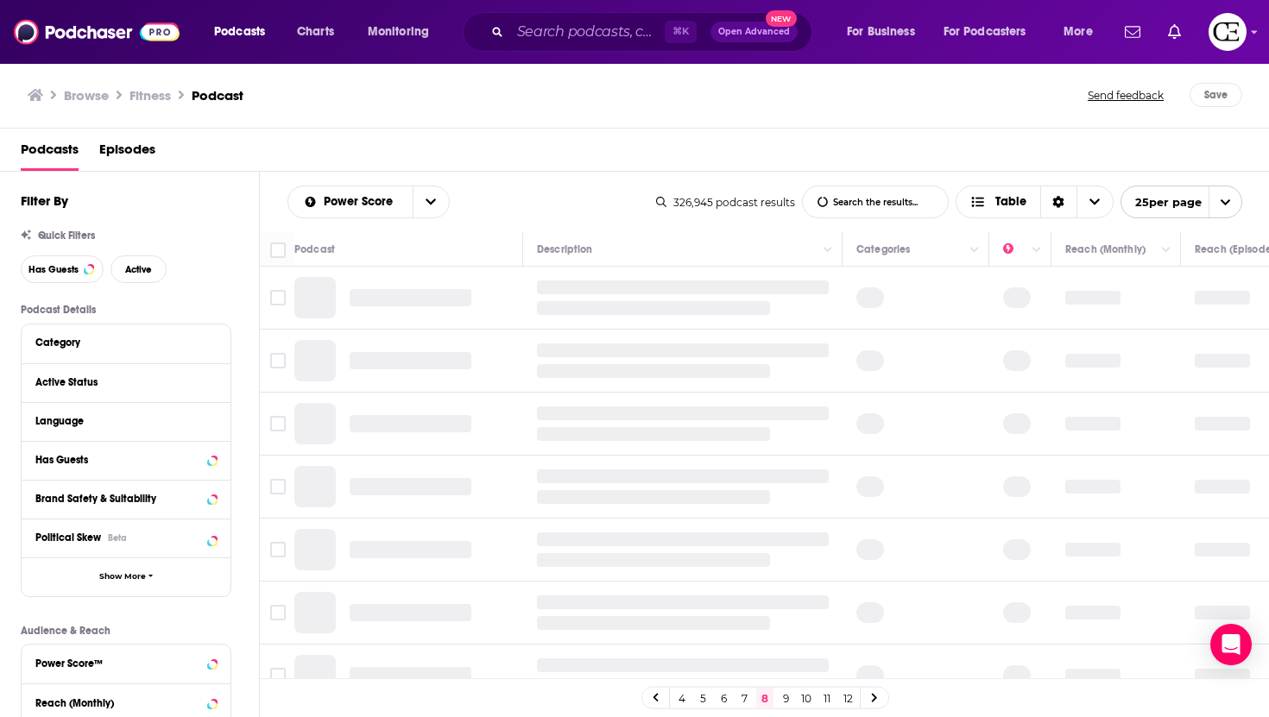
scroll to position [0, 288]
